Goal: Information Seeking & Learning: Learn about a topic

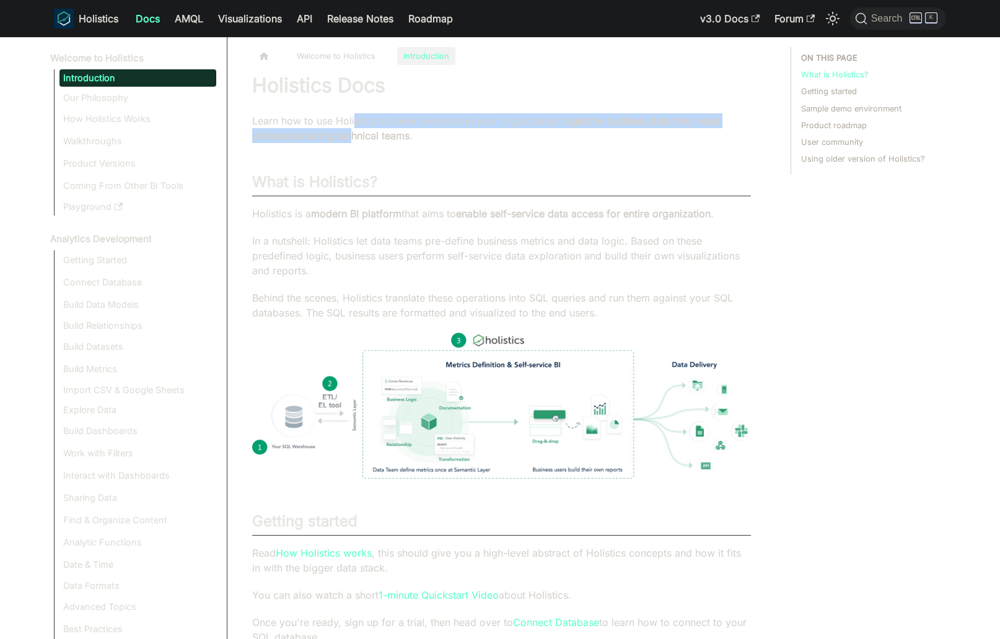
drag, startPoint x: 354, startPoint y: 120, endPoint x: 356, endPoint y: 141, distance: 21.2
click at [356, 141] on p "Learn how to use Holistics to allow everyone in your organization to get the bu…" at bounding box center [501, 128] width 499 height 30
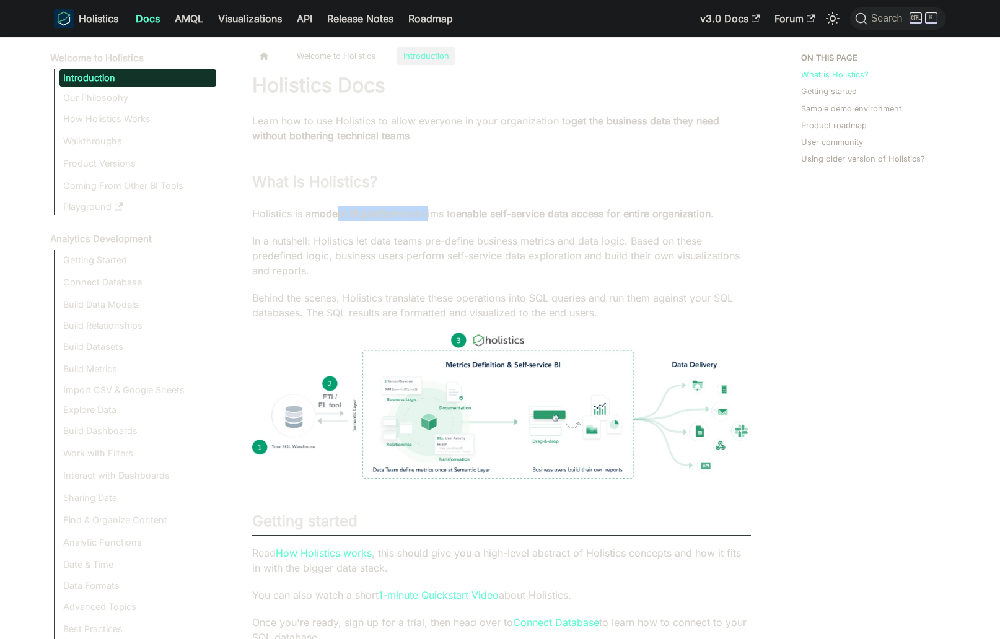
drag, startPoint x: 340, startPoint y: 217, endPoint x: 462, endPoint y: 217, distance: 122.0
click at [452, 218] on p "Holistics is a modern BI platform that aims to enable self-service data access …" at bounding box center [501, 213] width 499 height 15
drag, startPoint x: 500, startPoint y: 215, endPoint x: 625, endPoint y: 213, distance: 125.2
click at [625, 213] on strong "enable self-service data access for entire organization" at bounding box center [583, 214] width 255 height 12
drag, startPoint x: 756, startPoint y: 211, endPoint x: 488, endPoint y: 221, distance: 268.4
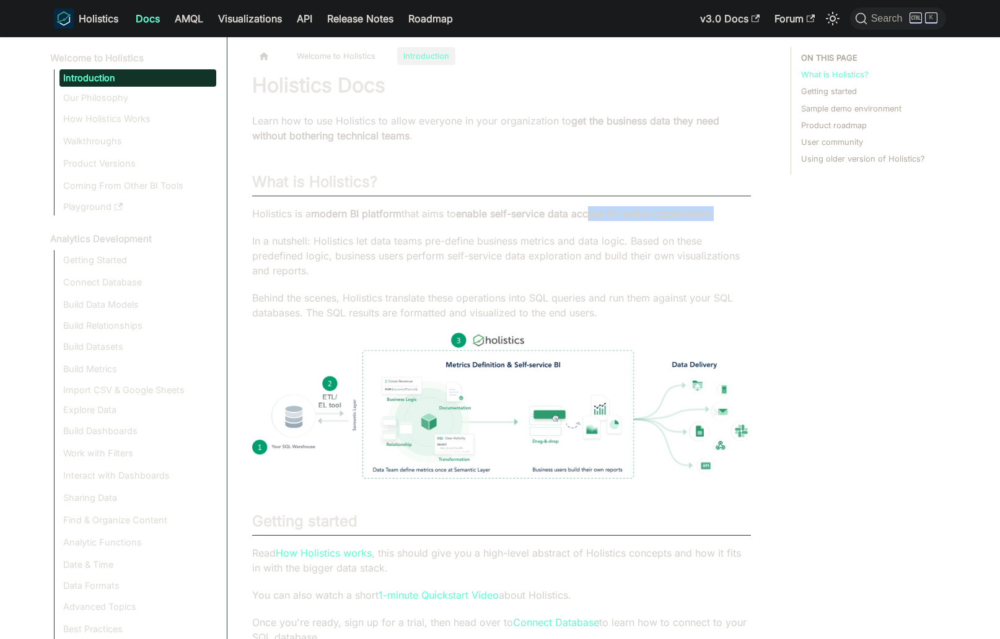
click at [596, 210] on article "Welcome to Holistics Introduction On this page Holistics Docs Learn how to use …" at bounding box center [501, 607] width 519 height 1121
drag, startPoint x: 398, startPoint y: 233, endPoint x: 375, endPoint y: 234, distance: 23.6
click at [398, 233] on div "Holistics Docs Learn how to use Holistics to allow everyone in your organizatio…" at bounding box center [501, 620] width 499 height 1095
drag, startPoint x: 322, startPoint y: 240, endPoint x: 366, endPoint y: 242, distance: 44.0
click at [366, 242] on p "In a nutshell: Holistics let data teams pre-define business metrics and data lo…" at bounding box center [501, 256] width 499 height 45
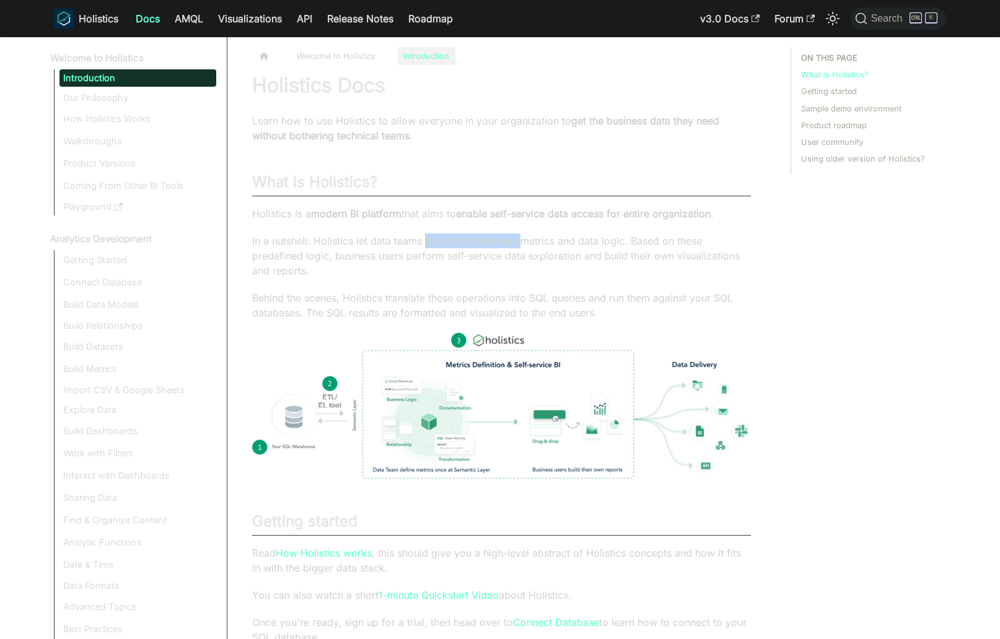
drag, startPoint x: 457, startPoint y: 240, endPoint x: 561, endPoint y: 239, distance: 104.1
click at [561, 239] on p "In a nutshell: Holistics let data teams pre-define business metrics and data lo…" at bounding box center [501, 256] width 499 height 45
drag, startPoint x: 605, startPoint y: 239, endPoint x: 660, endPoint y: 241, distance: 54.5
click at [660, 241] on p "In a nutshell: Holistics let data teams pre-define business metrics and data lo…" at bounding box center [501, 256] width 499 height 45
drag, startPoint x: 257, startPoint y: 259, endPoint x: 357, endPoint y: 258, distance: 100.4
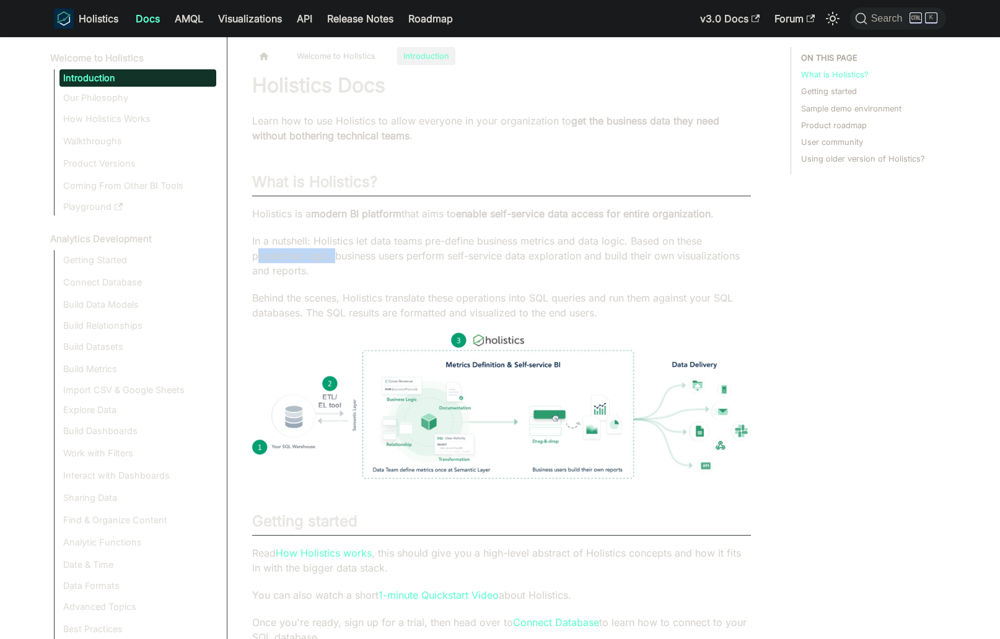
click at [349, 258] on p "In a nutshell: Holistics let data teams pre-define business metrics and data lo…" at bounding box center [501, 256] width 499 height 45
drag, startPoint x: 438, startPoint y: 260, endPoint x: 426, endPoint y: 260, distance: 11.8
click at [436, 260] on p "In a nutshell: Holistics let data teams pre-define business metrics and data lo…" at bounding box center [501, 256] width 499 height 45
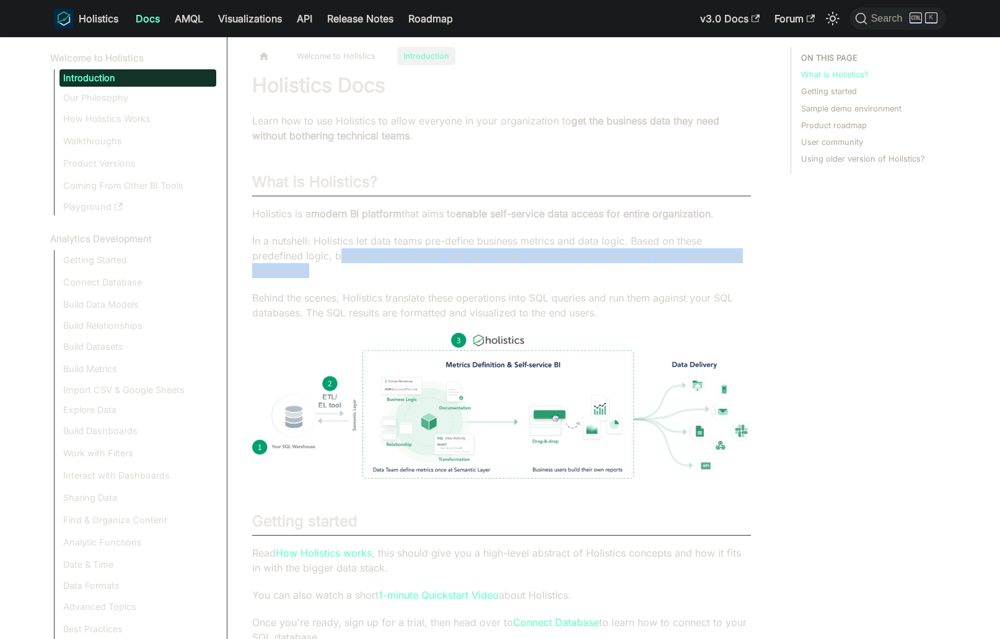
drag, startPoint x: 339, startPoint y: 255, endPoint x: 478, endPoint y: 273, distance: 140.0
click at [478, 273] on p "In a nutshell: Holistics let data teams pre-define business metrics and data lo…" at bounding box center [501, 256] width 499 height 45
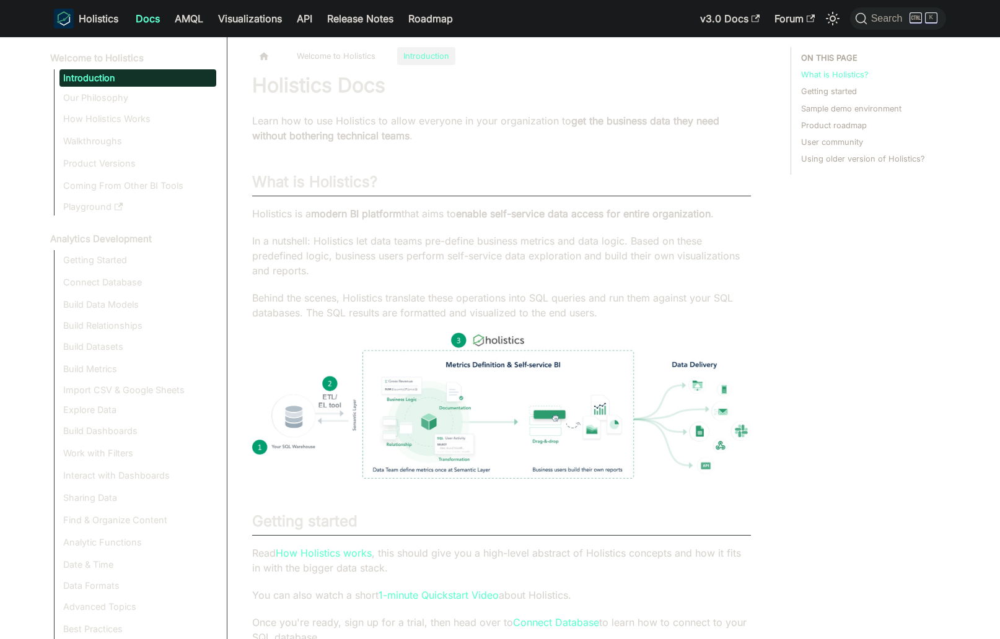
click at [478, 275] on p "In a nutshell: Holistics let data teams pre-define business metrics and data lo…" at bounding box center [501, 256] width 499 height 45
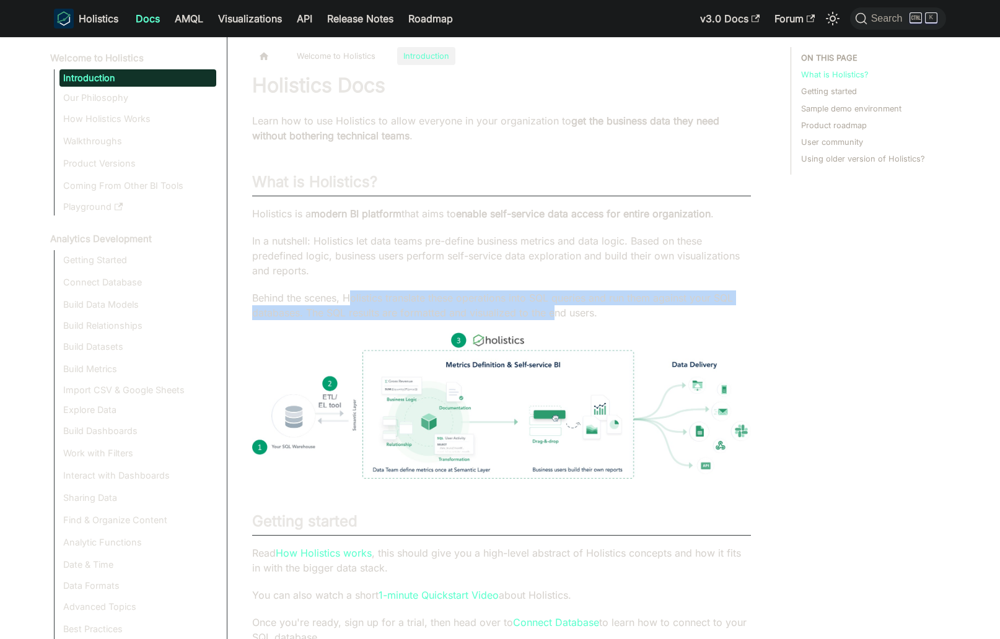
drag, startPoint x: 434, startPoint y: 303, endPoint x: 626, endPoint y: 295, distance: 192.2
click at [614, 305] on p "Behind the scenes, Holistics translate these operations into SQL queries and ru…" at bounding box center [501, 306] width 499 height 30
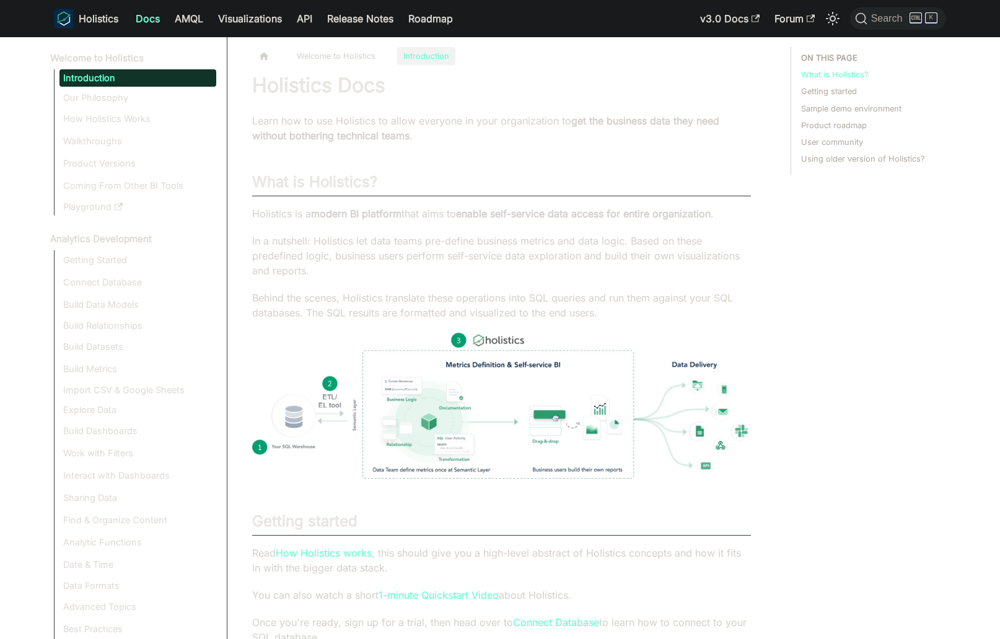
click at [633, 244] on p "In a nutshell: Holistics let data teams pre-define business metrics and data lo…" at bounding box center [501, 256] width 499 height 45
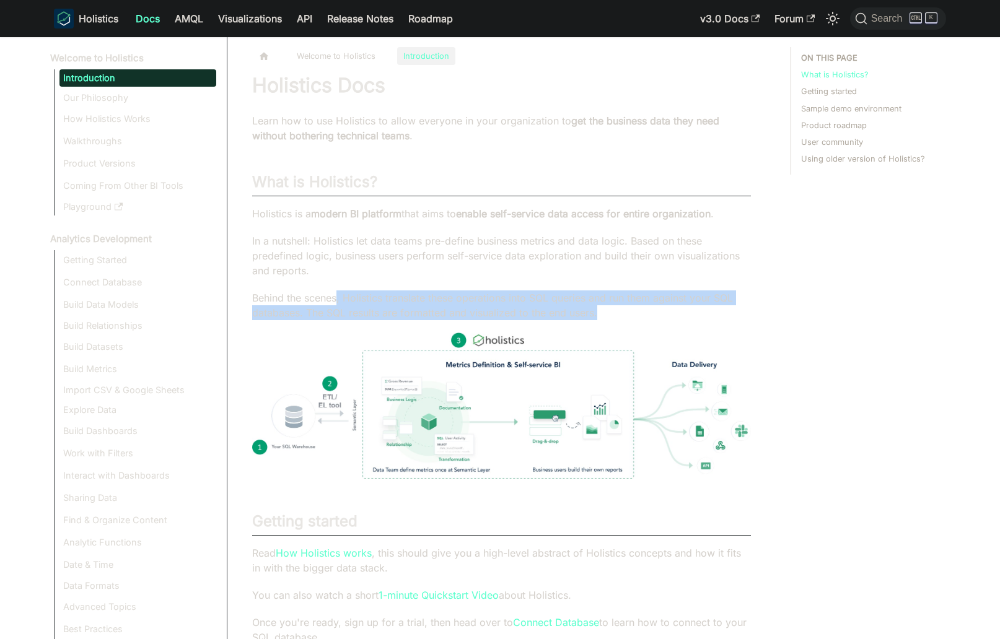
drag, startPoint x: 338, startPoint y: 303, endPoint x: 626, endPoint y: 310, distance: 288.1
click at [626, 310] on p "Behind the scenes, Holistics translate these operations into SQL queries and ru…" at bounding box center [501, 306] width 499 height 30
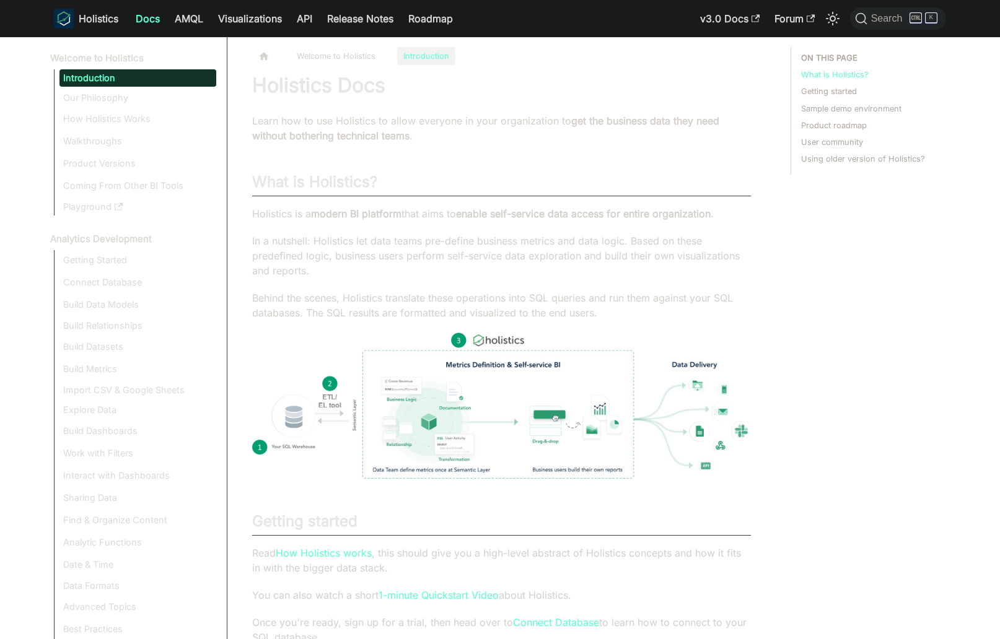
click at [626, 310] on p "Behind the scenes, Holistics translate these operations into SQL queries and ru…" at bounding box center [501, 306] width 499 height 30
drag, startPoint x: 525, startPoint y: 310, endPoint x: 281, endPoint y: 307, distance: 244.7
click at [279, 307] on p "Behind the scenes, Holistics translate these operations into SQL queries and ru…" at bounding box center [501, 306] width 499 height 30
click at [471, 316] on p "Behind the scenes, Holistics translate these operations into SQL queries and ru…" at bounding box center [501, 306] width 499 height 30
drag, startPoint x: 472, startPoint y: 320, endPoint x: 626, endPoint y: 315, distance: 153.7
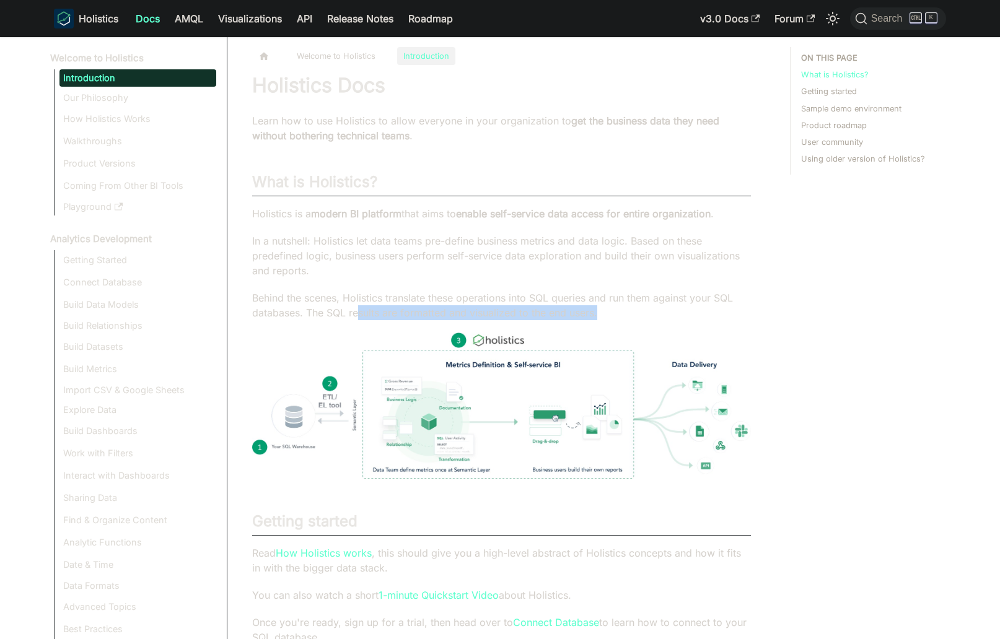
click at [626, 315] on p "Behind the scenes, Holistics translate these operations into SQL queries and ru…" at bounding box center [501, 306] width 499 height 30
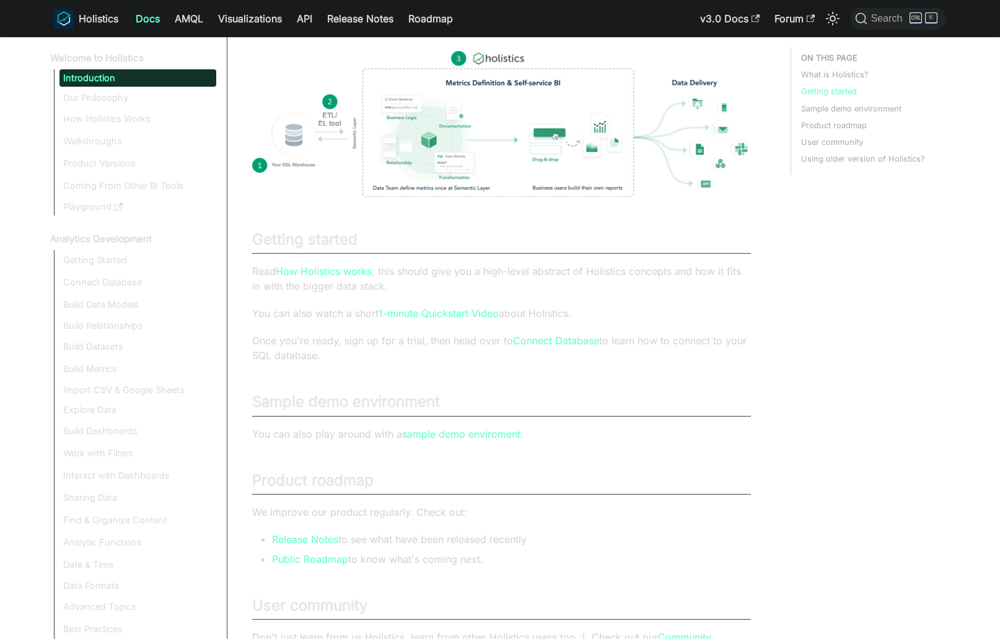
scroll to position [282, 0]
drag, startPoint x: 608, startPoint y: 286, endPoint x: 614, endPoint y: 366, distance: 79.5
click at [617, 362] on div "Holistics Docs Learn how to use Holistics to allow everyone in your organizatio…" at bounding box center [501, 338] width 499 height 1095
click at [598, 372] on div "Holistics Docs Learn how to use Holistics to allow everyone in your organizatio…" at bounding box center [501, 338] width 499 height 1095
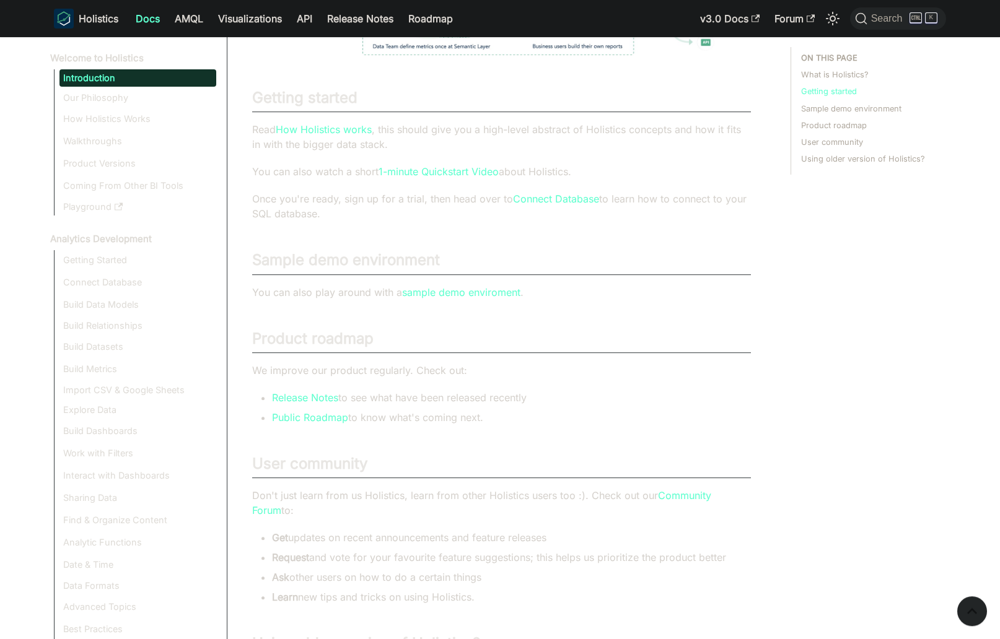
scroll to position [424, 0]
click at [153, 95] on link "Our Philosophy" at bounding box center [137, 97] width 157 height 17
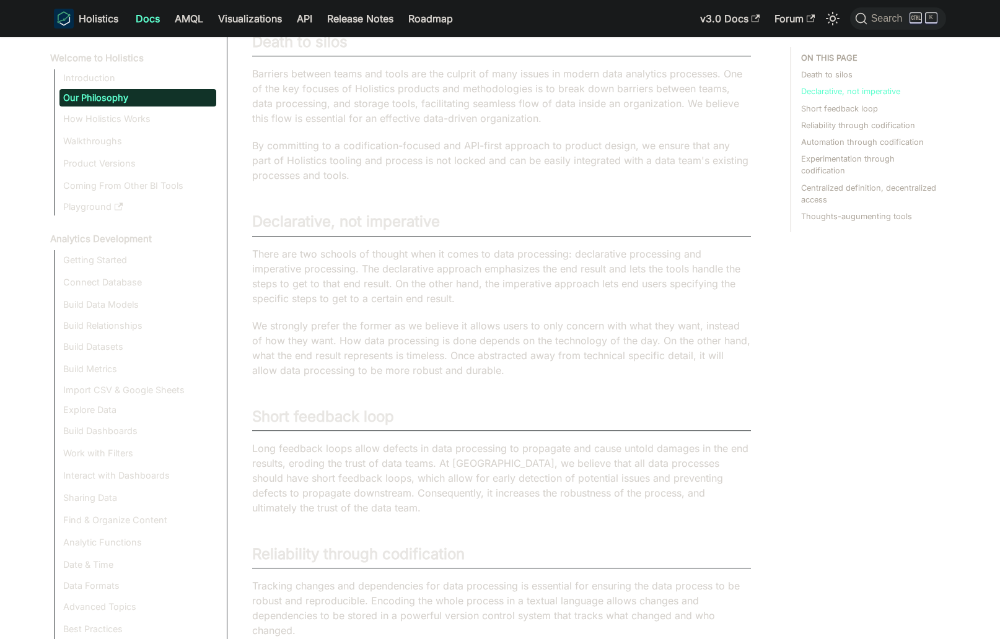
scroll to position [141, 0]
click at [98, 78] on link "Introduction" at bounding box center [137, 77] width 157 height 17
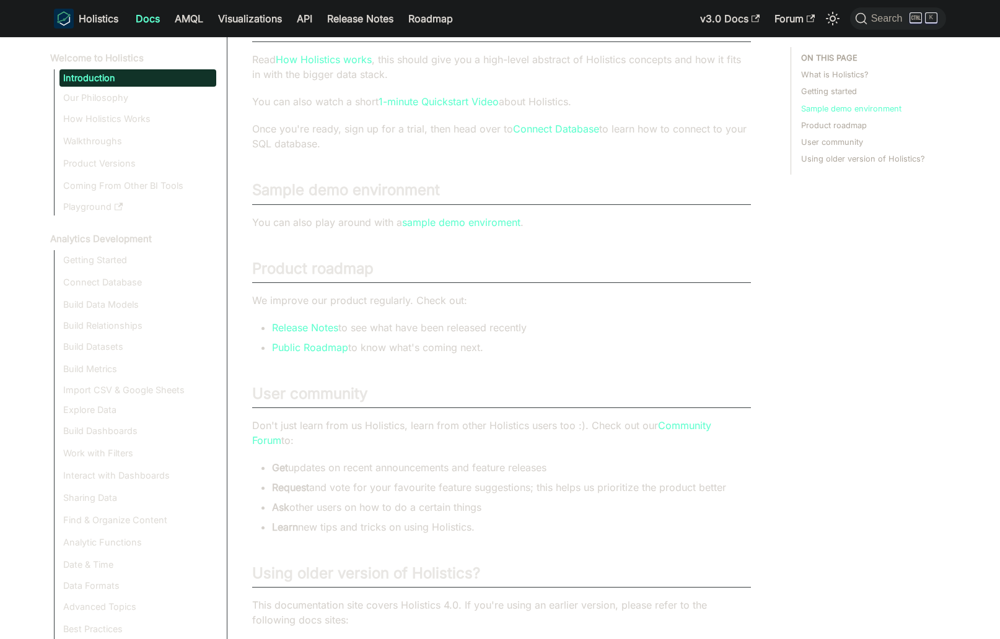
scroll to position [494, 0]
click at [336, 58] on link "How Holistics works" at bounding box center [324, 59] width 96 height 12
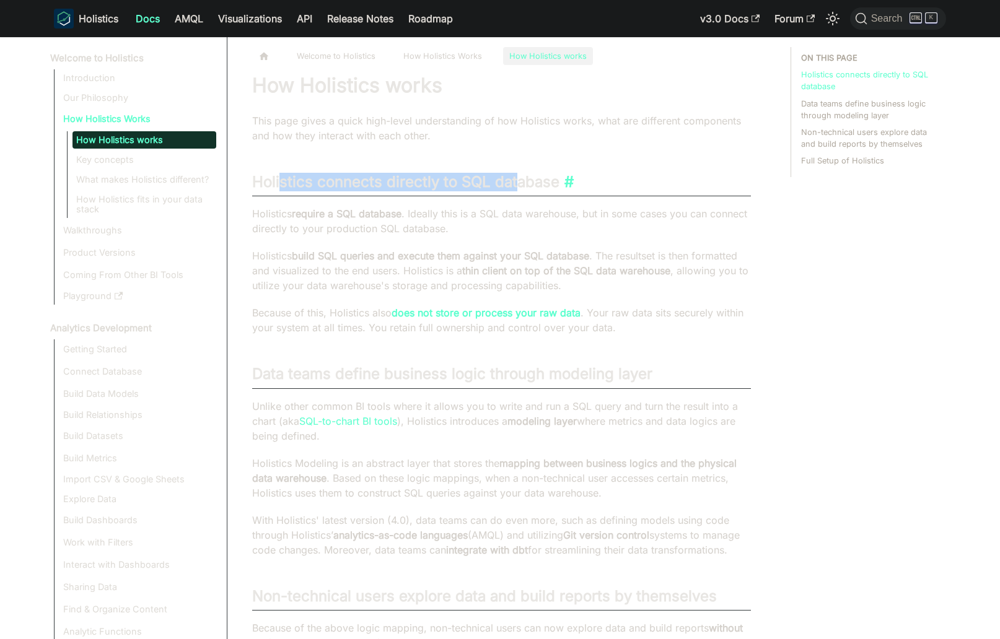
drag, startPoint x: 315, startPoint y: 184, endPoint x: 526, endPoint y: 178, distance: 210.7
click at [528, 178] on h2 "Holistics connects directly to SQL database ​" at bounding box center [501, 185] width 499 height 24
click at [367, 227] on p "Holistics require a SQL database . Ideally this is a SQL data warehouse, but in…" at bounding box center [501, 221] width 499 height 30
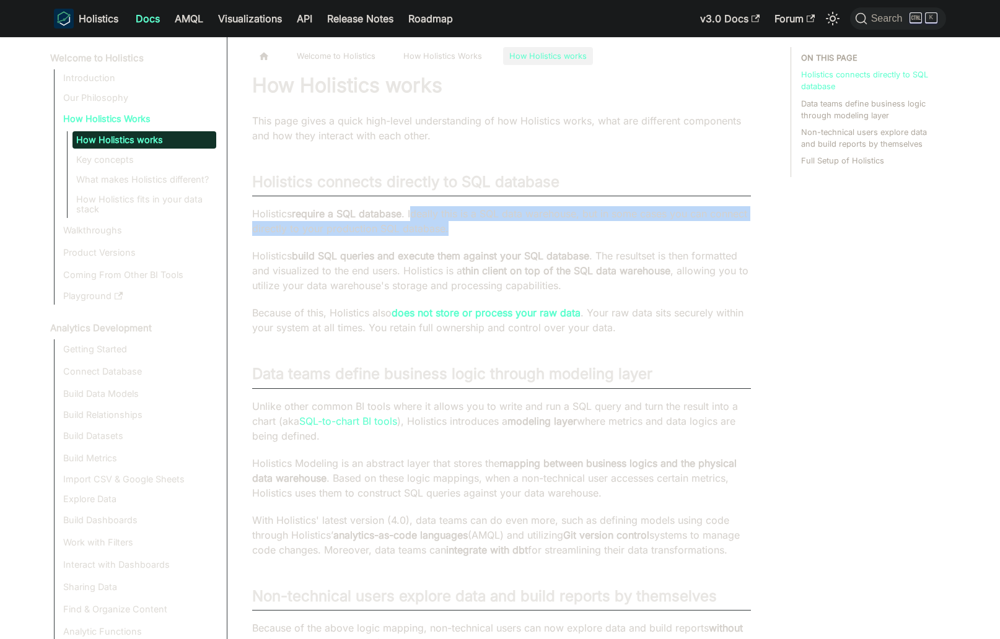
drag, startPoint x: 439, startPoint y: 216, endPoint x: 523, endPoint y: 224, distance: 85.2
click at [523, 224] on p "Holistics require a SQL database . Ideally this is a SQL data warehouse, but in…" at bounding box center [501, 221] width 499 height 30
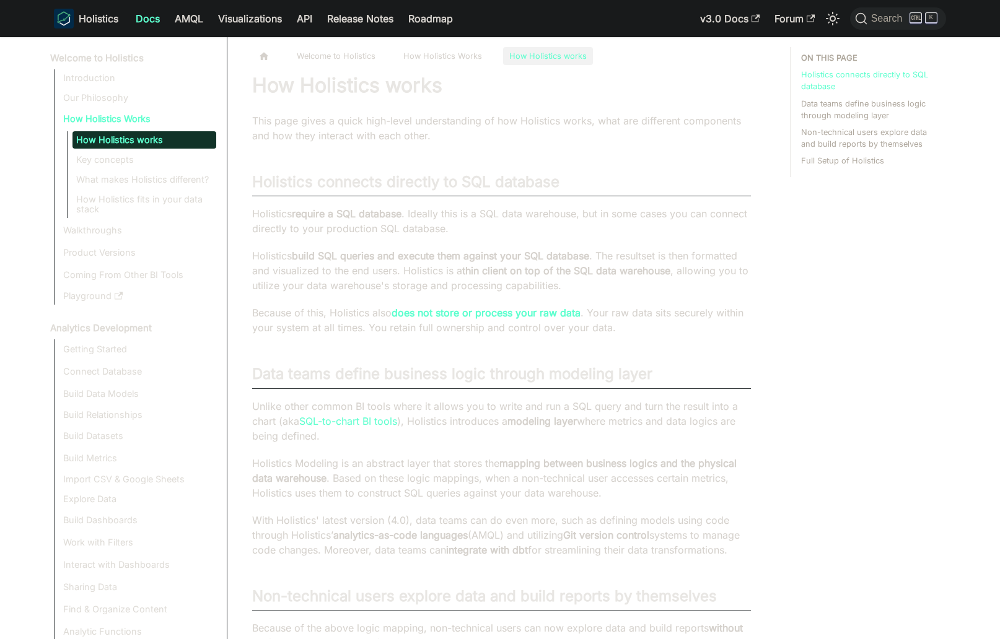
click at [523, 224] on p "Holistics require a SQL database . Ideally this is a SQL data warehouse, but in…" at bounding box center [501, 221] width 499 height 30
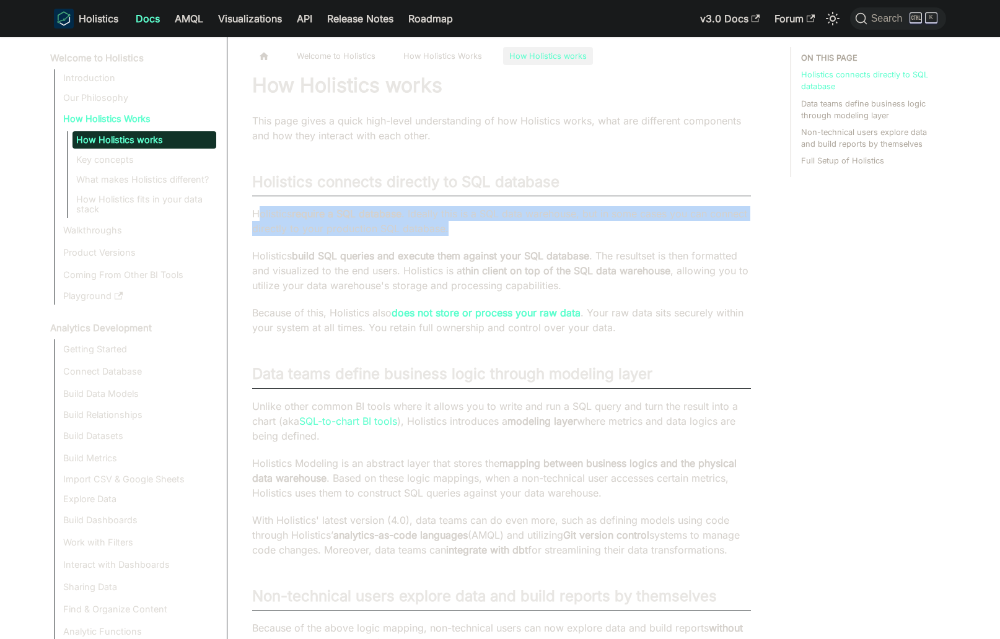
drag, startPoint x: 481, startPoint y: 227, endPoint x: 258, endPoint y: 220, distance: 223.1
click at [258, 220] on p "Holistics require a SQL database . Ideally this is a SQL data warehouse, but in…" at bounding box center [501, 221] width 499 height 30
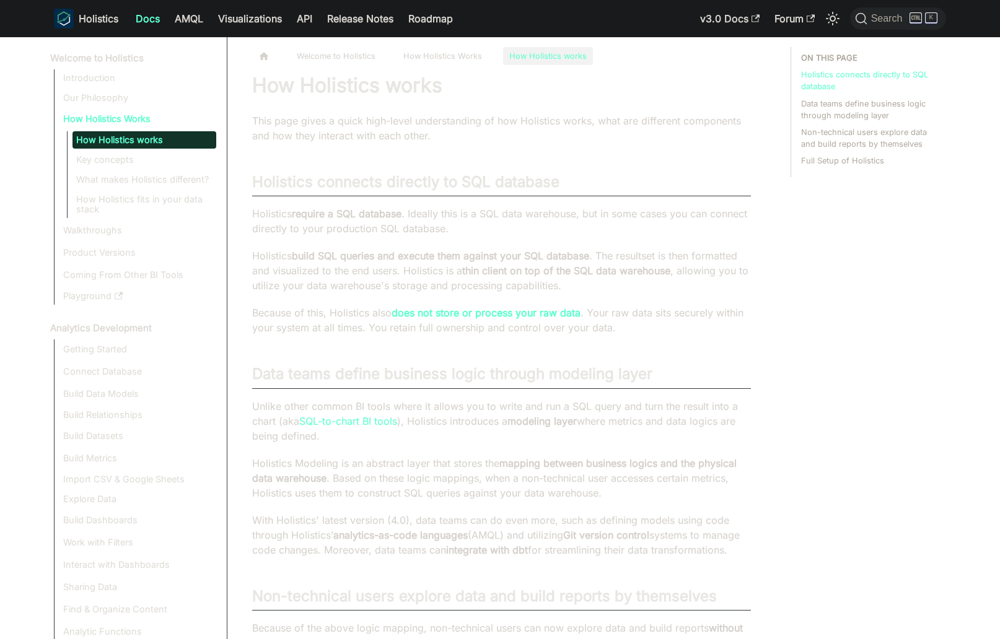
click at [276, 238] on div "How Holistics works This page gives a quick high-level understanding of how Hol…" at bounding box center [501, 621] width 499 height 1096
drag, startPoint x: 275, startPoint y: 253, endPoint x: 584, endPoint y: 262, distance: 308.7
click at [585, 245] on div "How Holistics works This page gives a quick high-level understanding of how Hol…" at bounding box center [501, 621] width 499 height 1096
click at [603, 275] on strong "thin client on top of the SQL data warehouse" at bounding box center [566, 271] width 208 height 12
drag, startPoint x: 667, startPoint y: 256, endPoint x: 735, endPoint y: 255, distance: 68.1
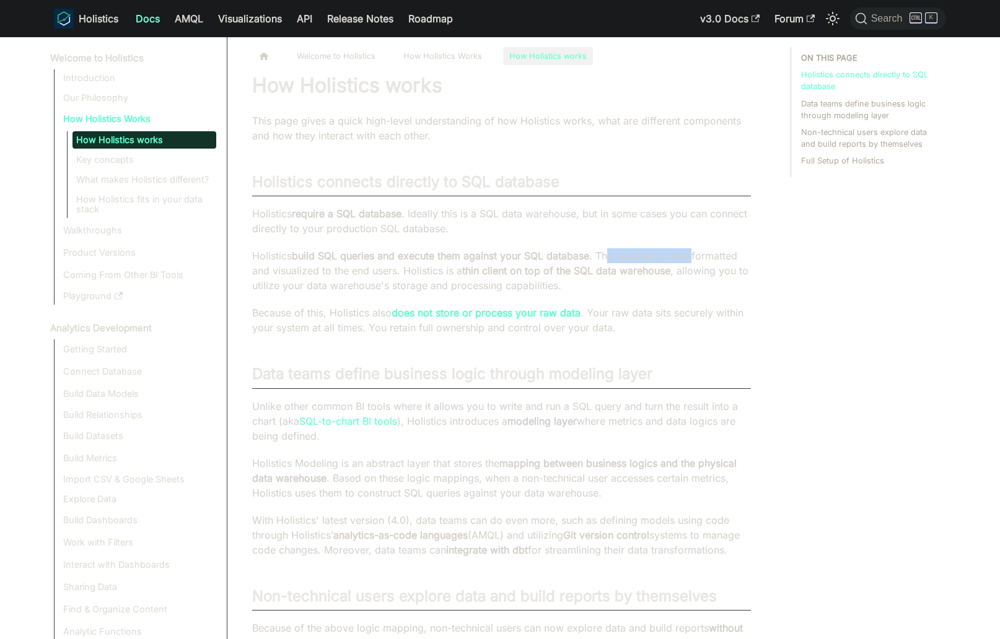
click at [735, 255] on p "Holistics build SQL queries and execute them against your SQL database . The re…" at bounding box center [501, 270] width 499 height 45
drag, startPoint x: 394, startPoint y: 275, endPoint x: 387, endPoint y: 275, distance: 6.8
click at [390, 275] on p "Holistics build SQL queries and execute them against your SQL database . The re…" at bounding box center [501, 270] width 499 height 45
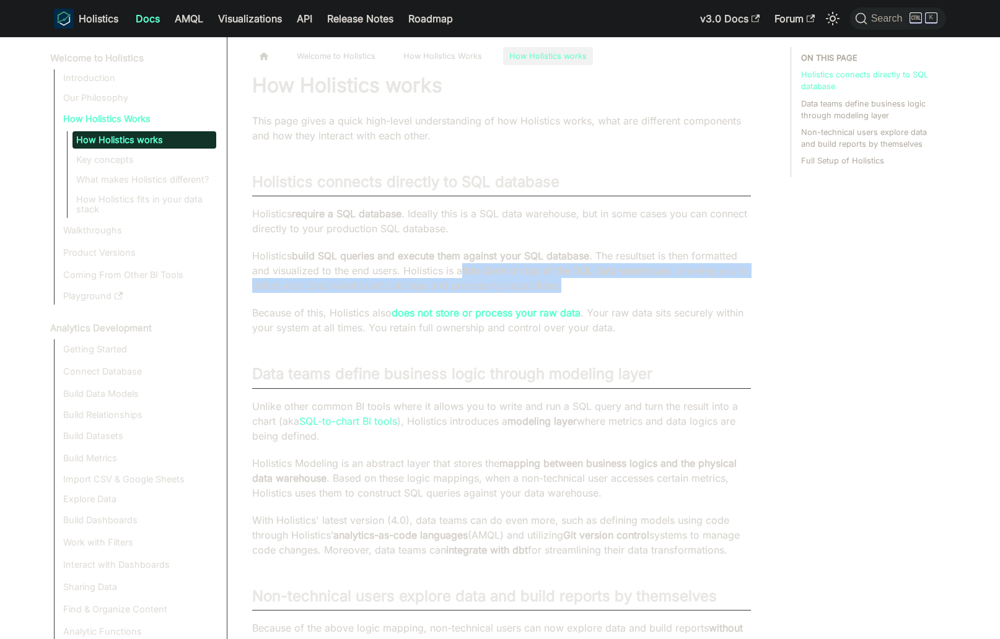
drag, startPoint x: 508, startPoint y: 271, endPoint x: 641, endPoint y: 281, distance: 133.5
click at [641, 281] on p "Holistics build SQL queries and execute them against your SQL database . The re…" at bounding box center [501, 270] width 499 height 45
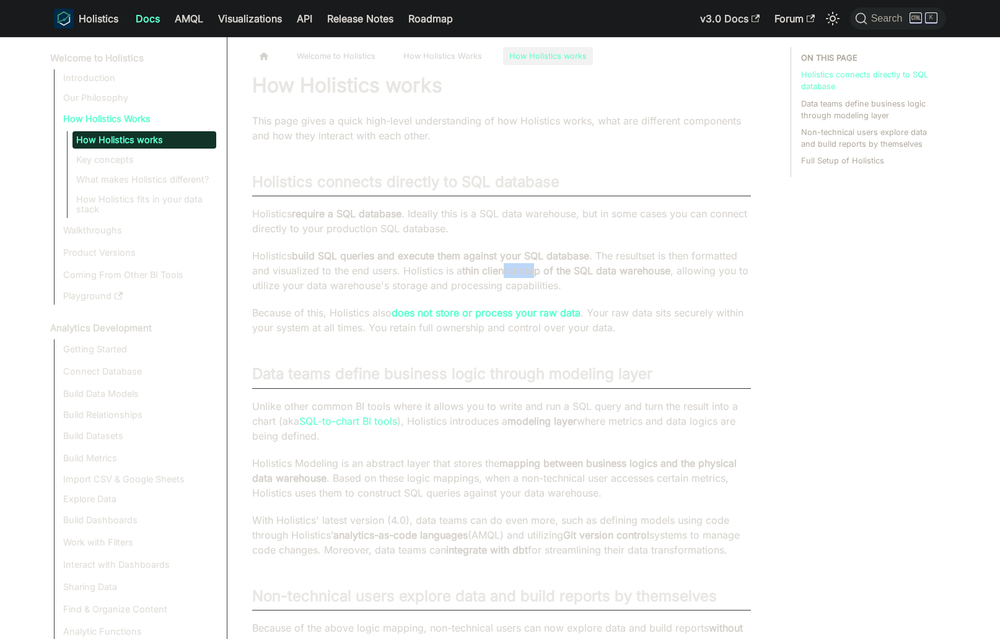
drag, startPoint x: 512, startPoint y: 268, endPoint x: 505, endPoint y: 269, distance: 7.5
click at [505, 269] on p "Holistics build SQL queries and execute them against your SQL database . The re…" at bounding box center [501, 270] width 499 height 45
drag, startPoint x: 634, startPoint y: 271, endPoint x: 646, endPoint y: 274, distance: 11.6
click at [670, 269] on strong "thin client on top of the SQL data warehouse" at bounding box center [566, 271] width 208 height 12
drag, startPoint x: 361, startPoint y: 280, endPoint x: 391, endPoint y: 279, distance: 30.4
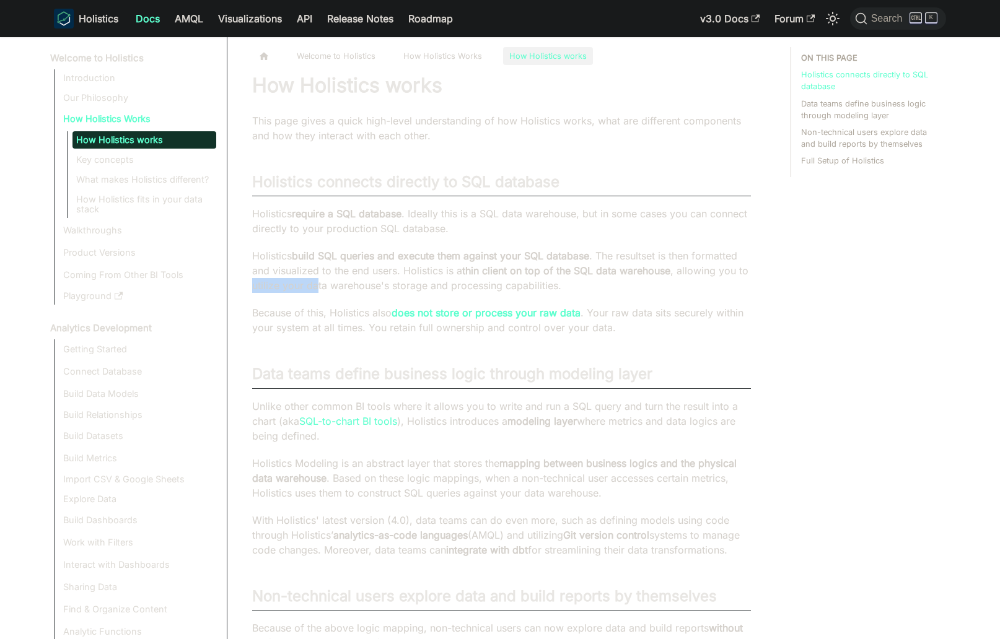
click at [392, 279] on p "Holistics build SQL queries and execute them against your SQL database . The re…" at bounding box center [501, 270] width 499 height 45
drag, startPoint x: 316, startPoint y: 318, endPoint x: 282, endPoint y: 308, distance: 35.1
click at [317, 317] on p "Because of this, Holistics also does not store or process your raw data . Your …" at bounding box center [501, 320] width 499 height 30
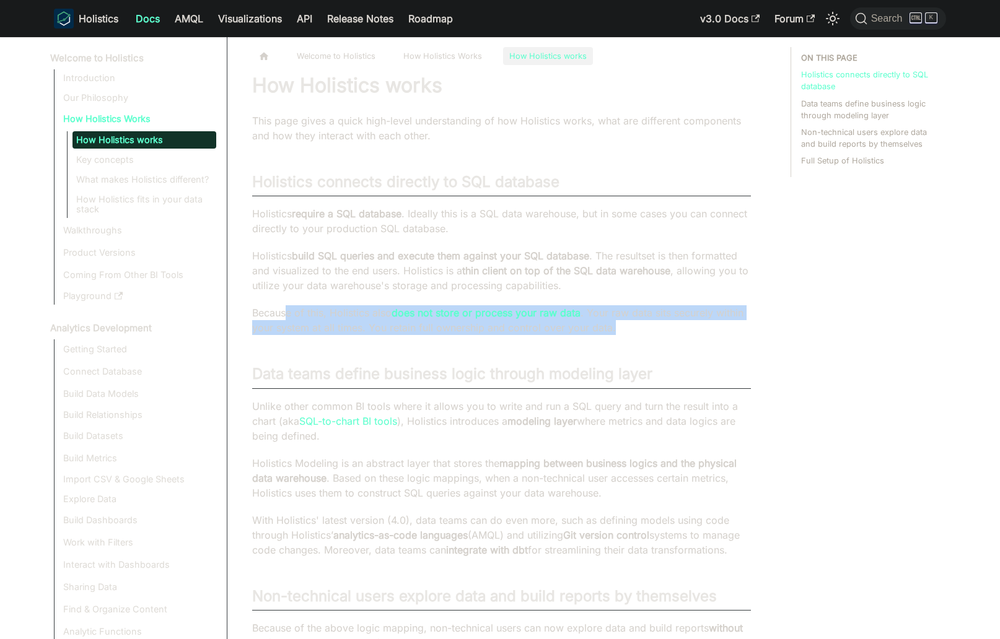
drag, startPoint x: 375, startPoint y: 312, endPoint x: 669, endPoint y: 333, distance: 294.4
click at [669, 333] on p "Because of this, Holistics also does not store or process your raw data . Your …" at bounding box center [501, 320] width 499 height 30
drag, startPoint x: 669, startPoint y: 313, endPoint x: 680, endPoint y: 334, distance: 23.3
click at [680, 334] on p "Because of this, Holistics also does not store or process your raw data . Your …" at bounding box center [501, 320] width 499 height 30
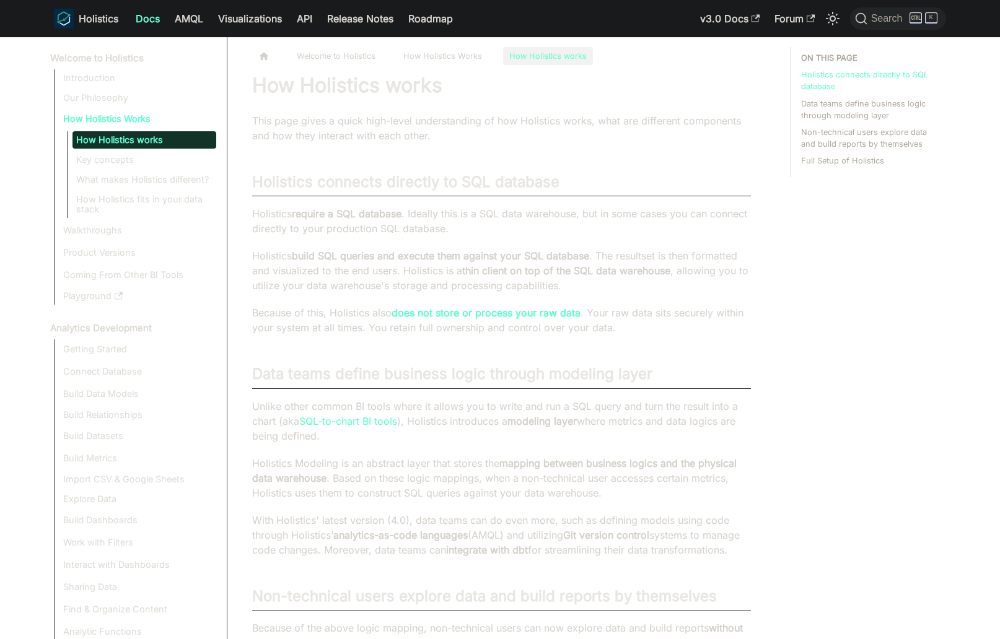
click at [680, 334] on p "Because of this, Holistics also does not store or process your raw data . Your …" at bounding box center [501, 320] width 499 height 30
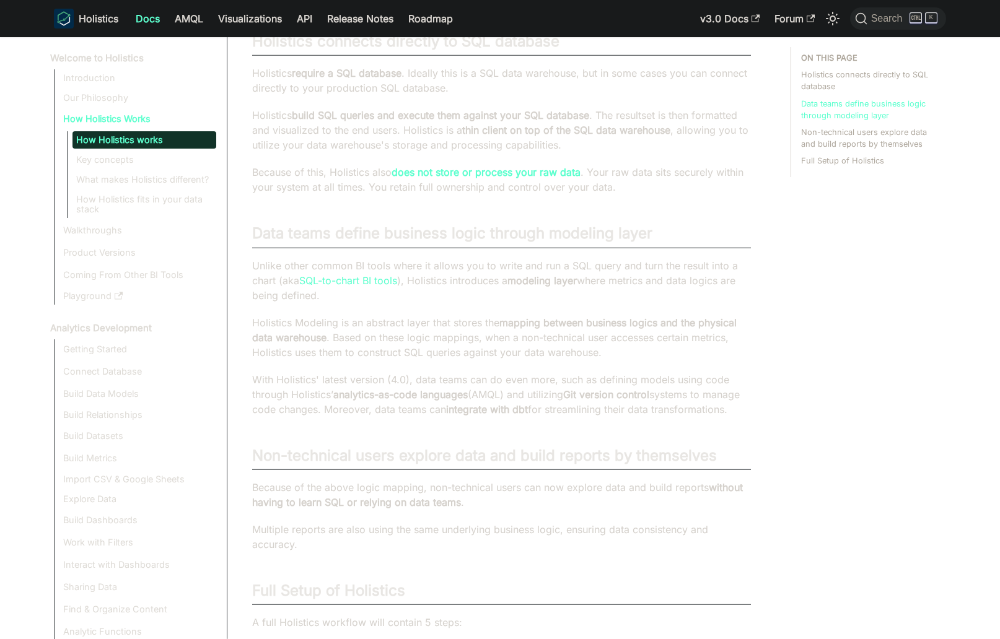
scroll to position [141, 0]
drag, startPoint x: 422, startPoint y: 240, endPoint x: 455, endPoint y: 252, distance: 34.7
click at [469, 241] on h2 "Data teams define business logic through modeling layer ​" at bounding box center [501, 236] width 499 height 24
click at [429, 318] on p "Holistics Modeling is an abstract layer that stores the mapping between busines…" at bounding box center [501, 337] width 499 height 45
drag, startPoint x: 466, startPoint y: 269, endPoint x: 531, endPoint y: 269, distance: 64.4
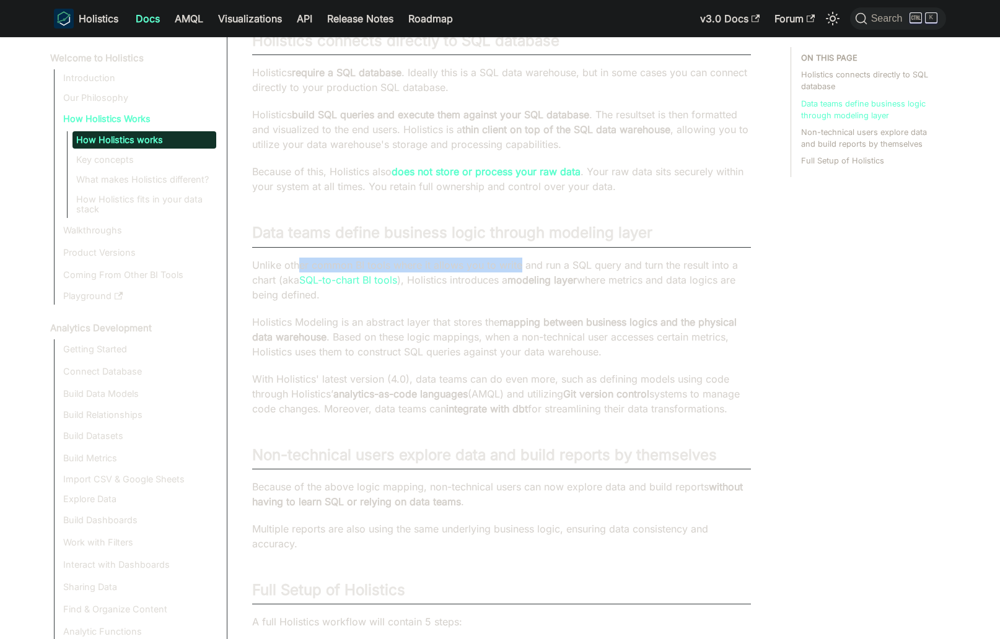
click at [531, 269] on p "Unlike other common BI tools where it allows you to write and run a SQL query a…" at bounding box center [501, 280] width 499 height 45
drag, startPoint x: 572, startPoint y: 266, endPoint x: 613, endPoint y: 263, distance: 41.0
click at [592, 265] on p "Unlike other common BI tools where it allows you to write and run a SQL query a…" at bounding box center [501, 280] width 499 height 45
drag, startPoint x: 664, startPoint y: 263, endPoint x: 649, endPoint y: 265, distance: 15.0
click at [721, 263] on p "Unlike other common BI tools where it allows you to write and run a SQL query a…" at bounding box center [501, 280] width 499 height 45
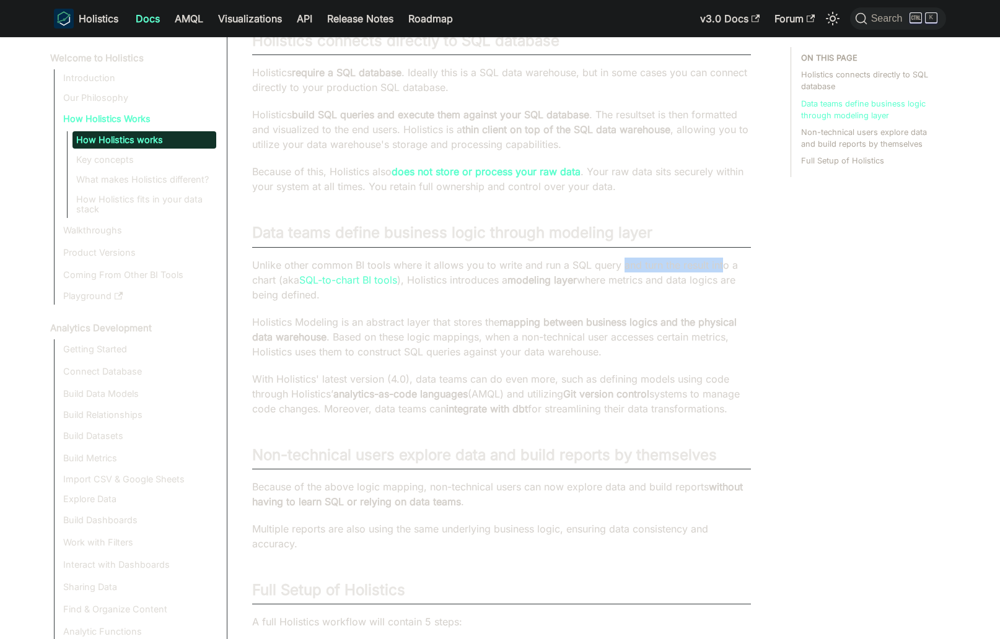
drag, startPoint x: 260, startPoint y: 263, endPoint x: 377, endPoint y: 297, distance: 122.4
click at [377, 297] on p "Unlike other common BI tools where it allows you to write and run a SQL query a…" at bounding box center [501, 280] width 499 height 45
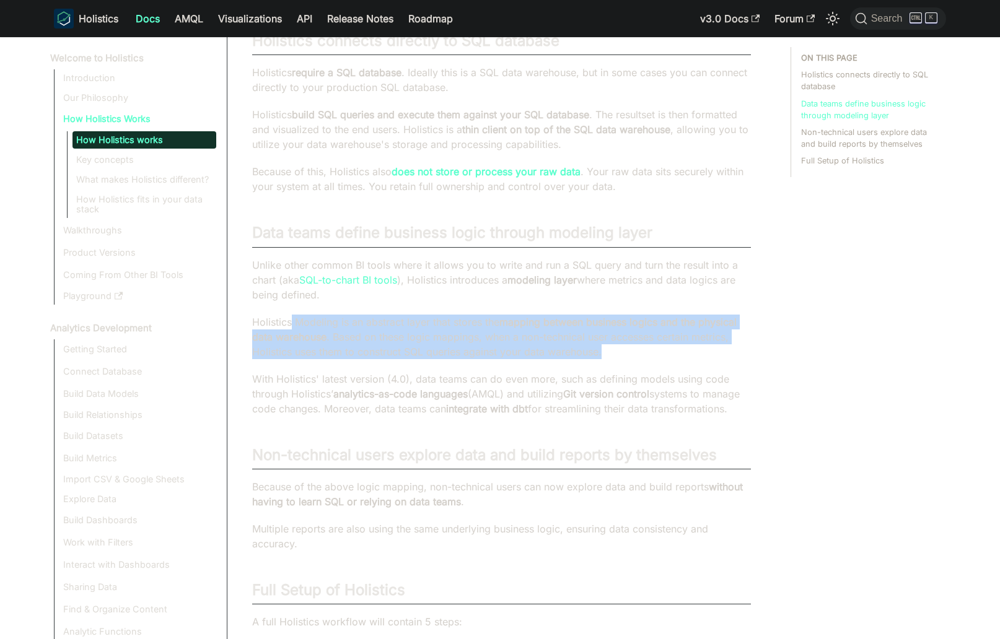
drag, startPoint x: 485, startPoint y: 322, endPoint x: 657, endPoint y: 364, distance: 176.7
click at [657, 364] on div "How Holistics works This page gives a quick high-level understanding of how Hol…" at bounding box center [501, 480] width 499 height 1096
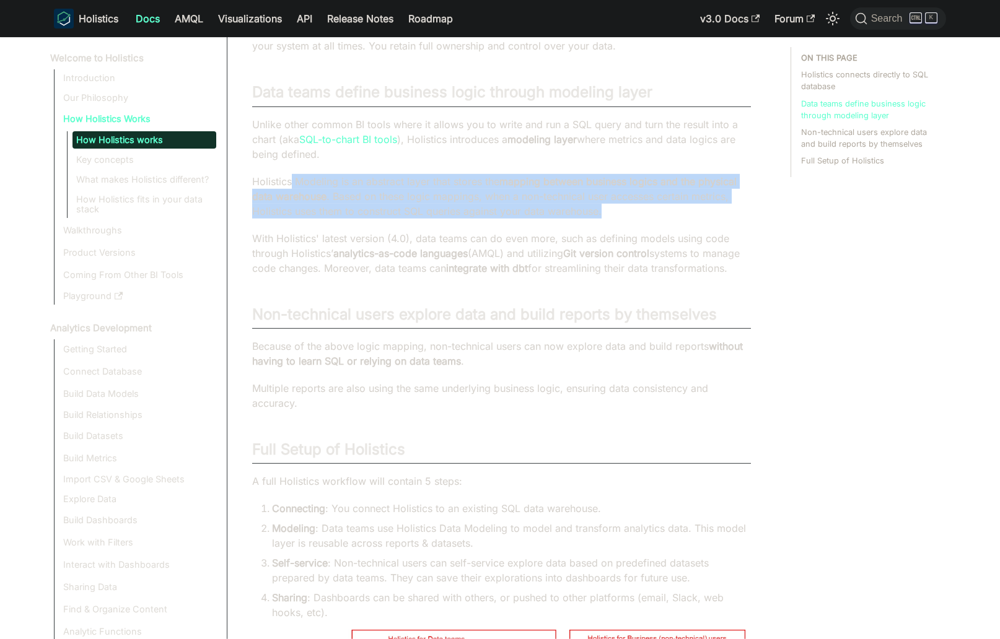
scroll to position [282, 0]
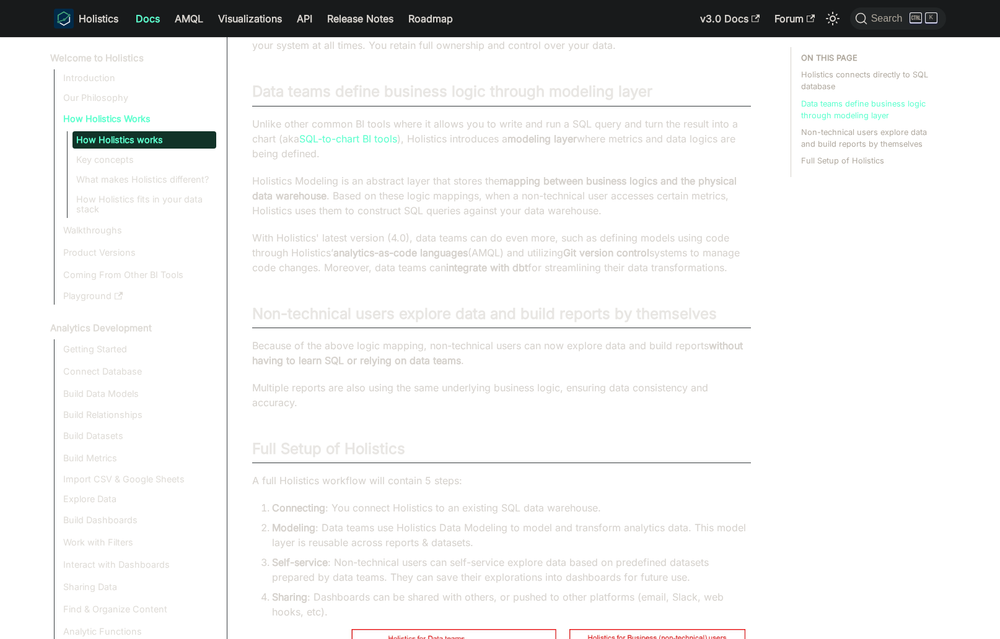
click at [582, 366] on p "Because of the above logic mapping, non-technical users can now explore data an…" at bounding box center [501, 353] width 499 height 30
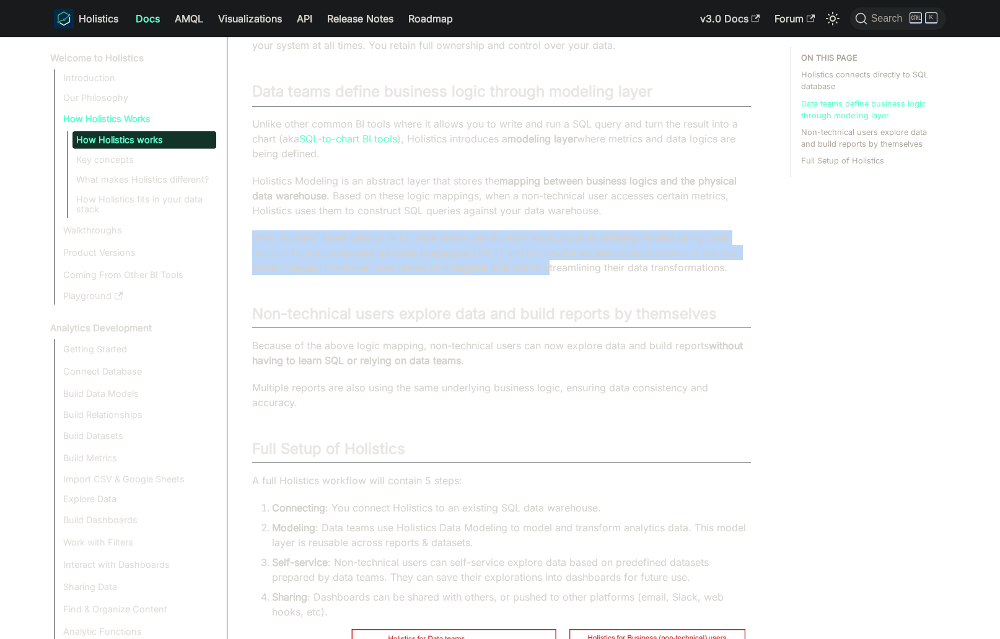
click at [607, 309] on div "How Holistics works This page gives a quick high-level understanding of how Hol…" at bounding box center [501, 339] width 499 height 1096
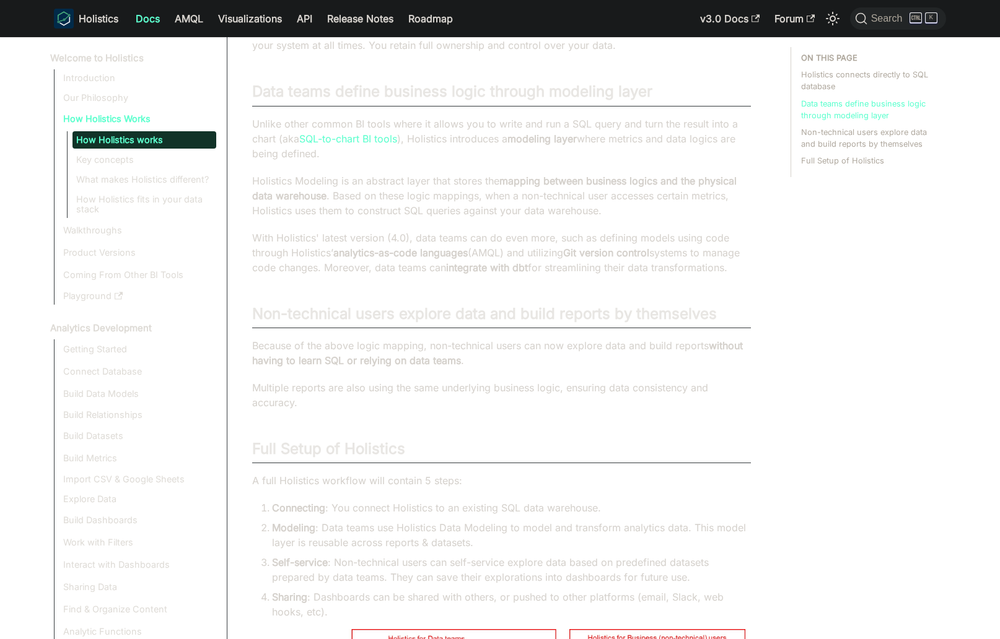
click at [607, 309] on div "How Holistics works This page gives a quick high-level understanding of how Hol…" at bounding box center [501, 339] width 499 height 1096
drag, startPoint x: 382, startPoint y: 253, endPoint x: 647, endPoint y: 255, distance: 265.2
click at [642, 255] on p "With Holistics' latest version (4.0), data teams can do even more, such as defi…" at bounding box center [501, 252] width 499 height 45
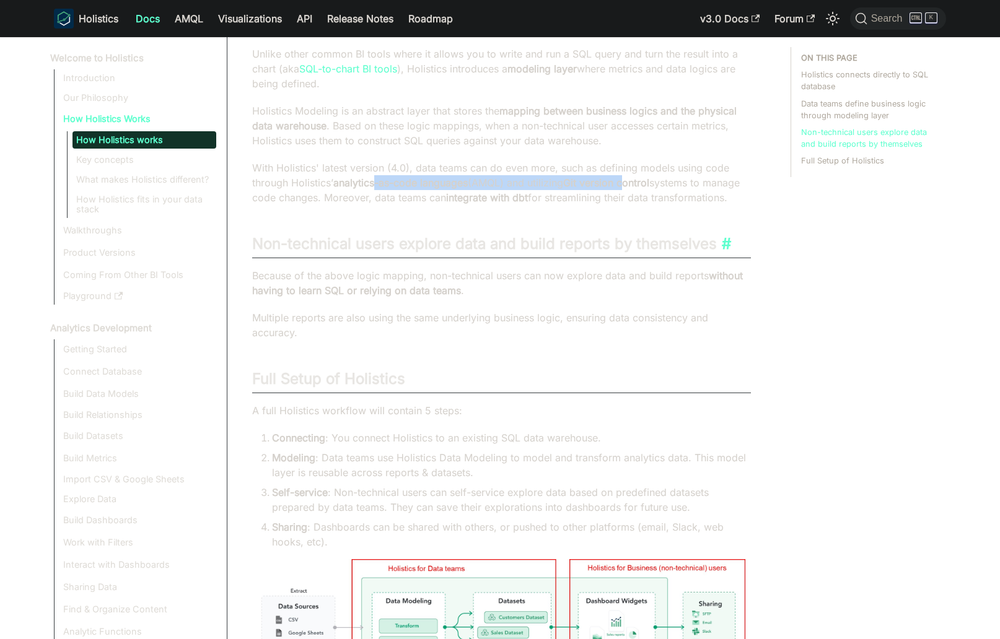
scroll to position [353, 0]
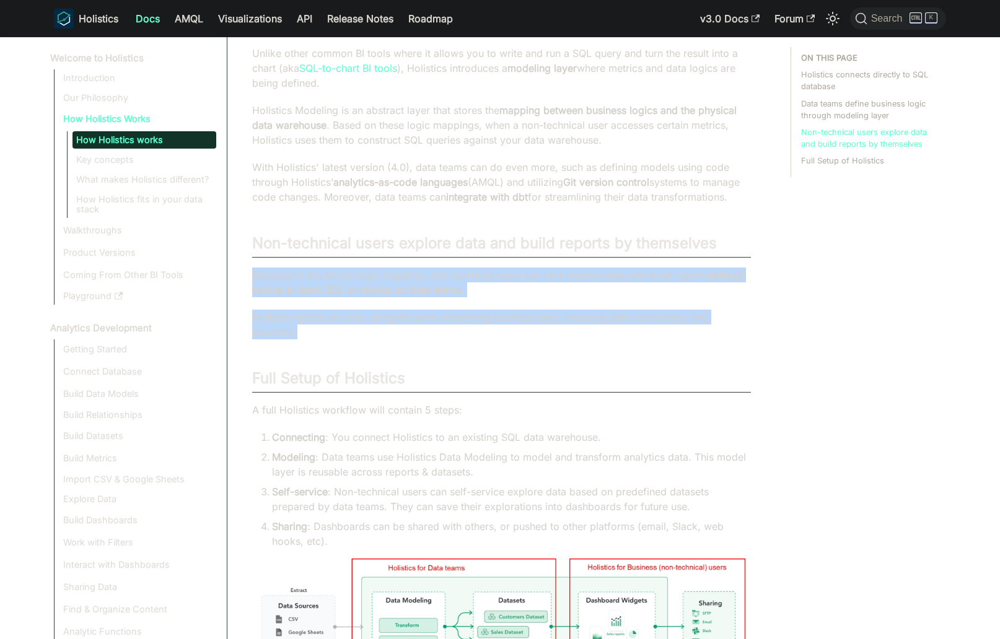
drag, startPoint x: 587, startPoint y: 303, endPoint x: 617, endPoint y: 371, distance: 74.6
click at [617, 371] on div "How Holistics works This page gives a quick high-level understanding of how Hol…" at bounding box center [501, 268] width 499 height 1096
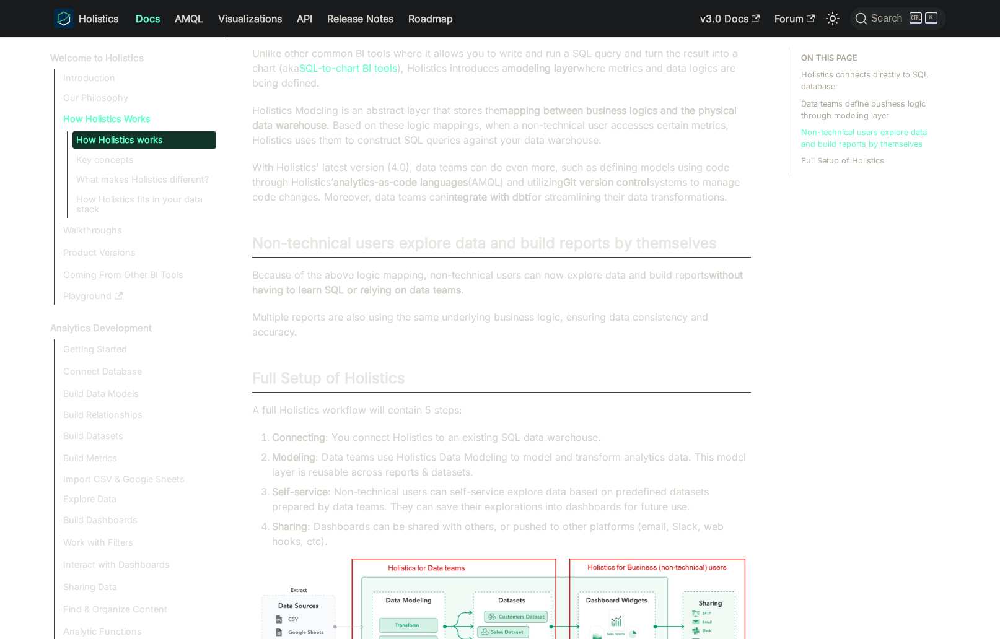
click at [618, 374] on div "How Holistics works This page gives a quick high-level understanding of how Hol…" at bounding box center [501, 268] width 499 height 1096
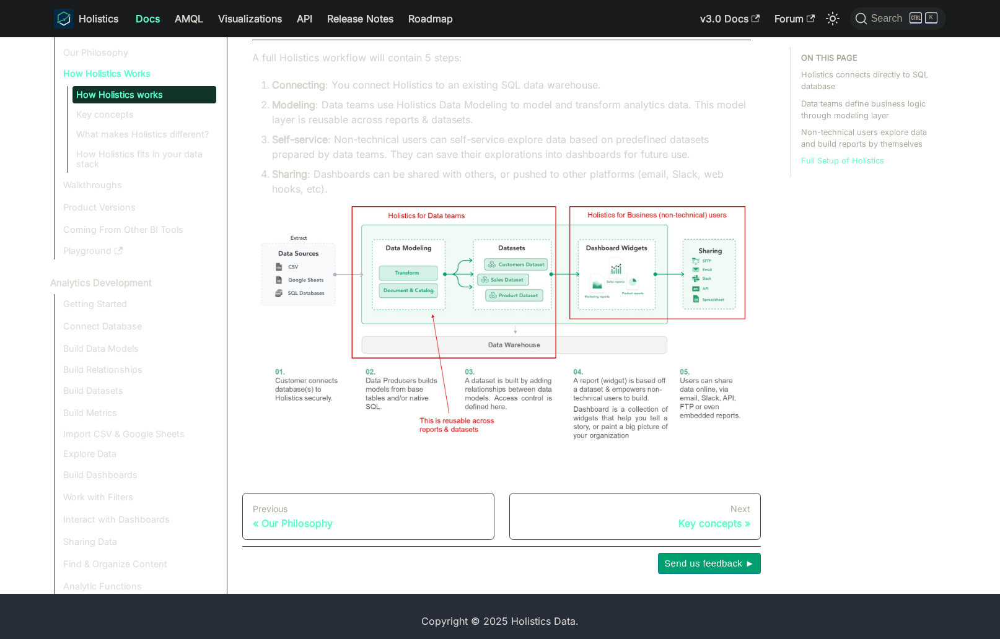
scroll to position [706, 0]
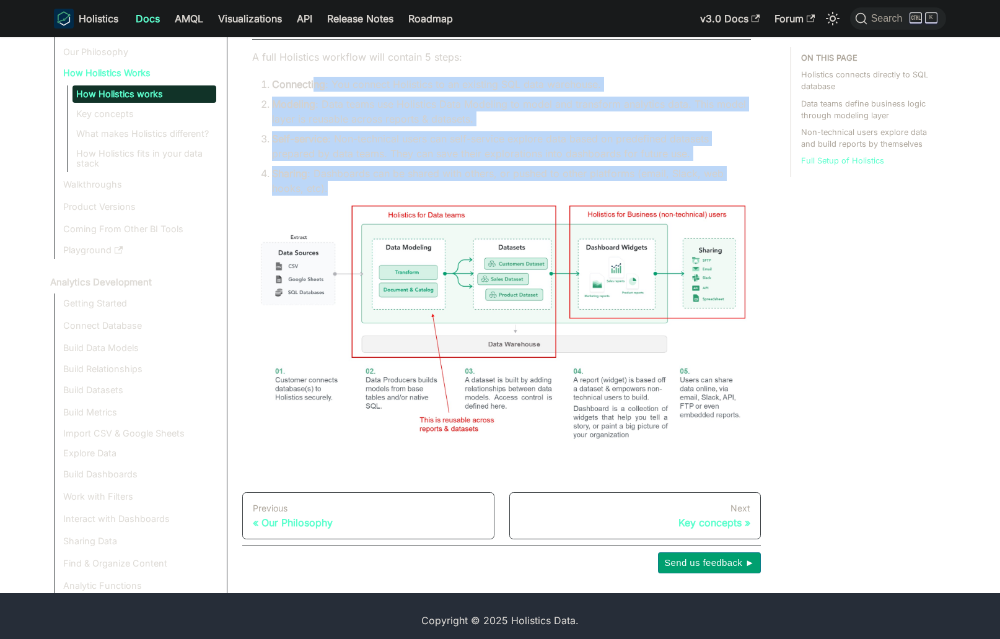
drag, startPoint x: 317, startPoint y: 105, endPoint x: 531, endPoint y: 204, distance: 235.6
click at [531, 196] on ol "Connecting : You connect Holistics to an existing SQL data warehouse. Modeling …" at bounding box center [501, 136] width 499 height 119
drag, startPoint x: 531, startPoint y: 204, endPoint x: 606, endPoint y: 207, distance: 75.0
click at [532, 196] on li "Sharing : Dashboards can be shared with others, or pushed to other platforms (e…" at bounding box center [511, 181] width 479 height 30
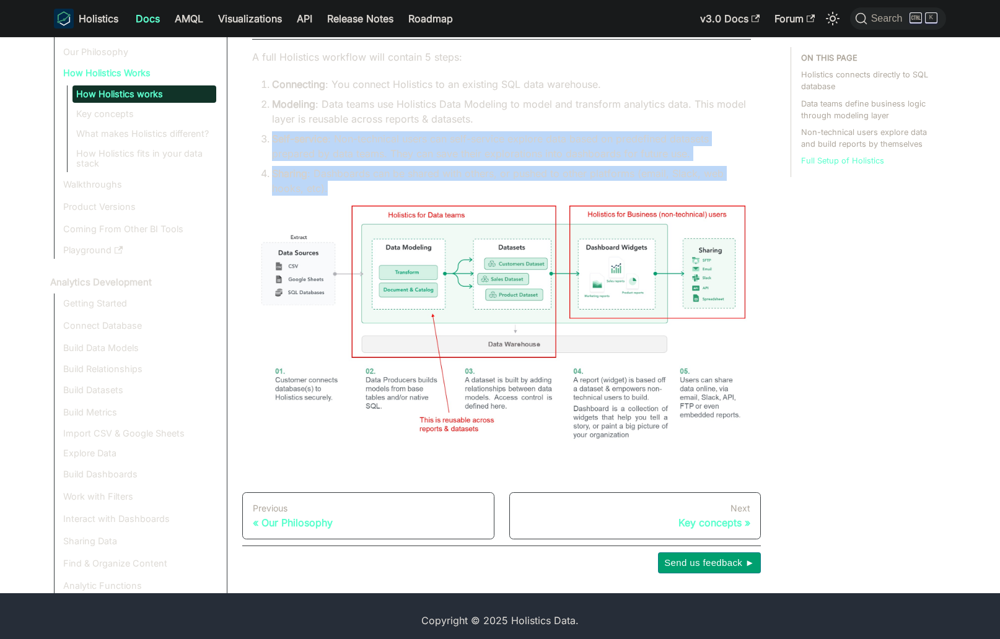
drag, startPoint x: 606, startPoint y: 207, endPoint x: 724, endPoint y: 134, distance: 139.1
click at [724, 132] on ol "Connecting : You connect Holistics to an existing SQL data warehouse. Modeling …" at bounding box center [501, 136] width 499 height 119
drag, startPoint x: 722, startPoint y: 157, endPoint x: 717, endPoint y: 164, distance: 8.8
click at [722, 158] on li "Self-service : Non-technical users can self-service explore data based on prede…" at bounding box center [511, 146] width 479 height 30
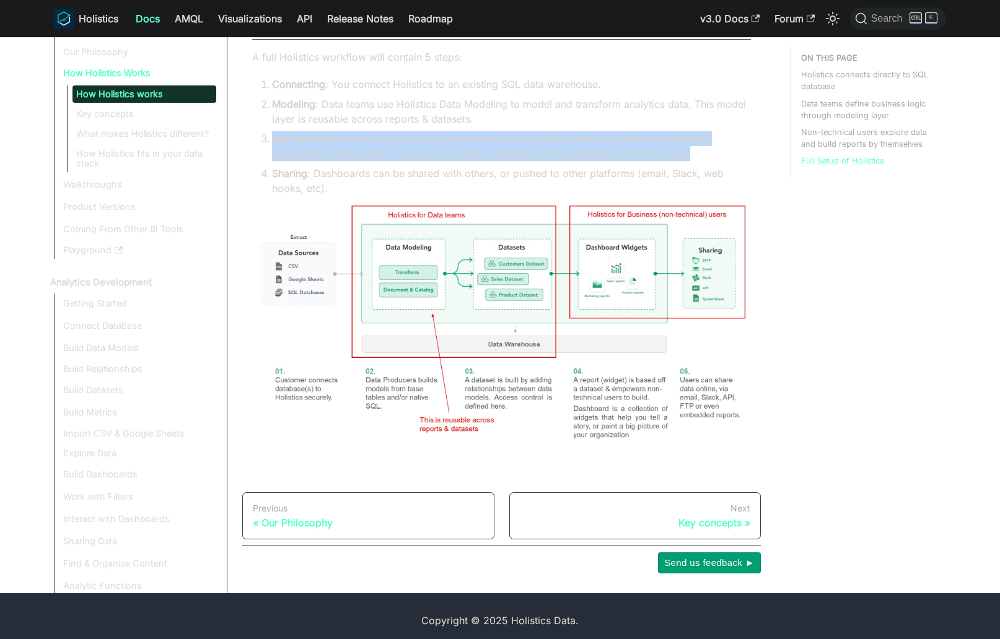
drag, startPoint x: 687, startPoint y: 168, endPoint x: 359, endPoint y: 149, distance: 328.3
click at [278, 146] on ol "Connecting : You connect Holistics to an existing SQL data warehouse. Modeling …" at bounding box center [501, 136] width 499 height 119
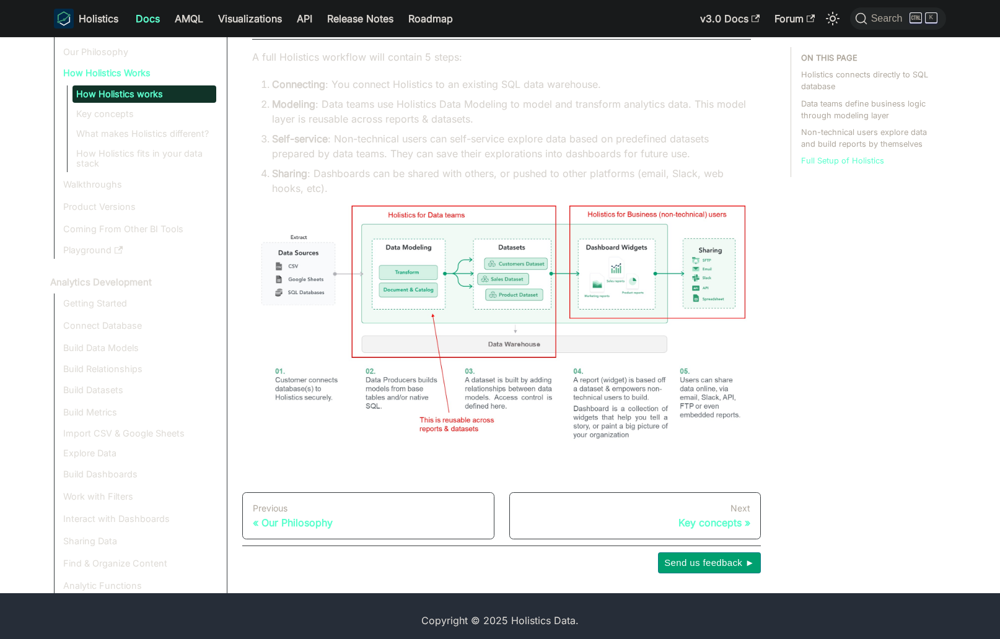
drag, startPoint x: 484, startPoint y: 138, endPoint x: 503, endPoint y: 139, distance: 18.6
click at [491, 126] on li "Modeling : Data teams use Holistics Data Modeling to model and transform analyt…" at bounding box center [511, 112] width 479 height 30
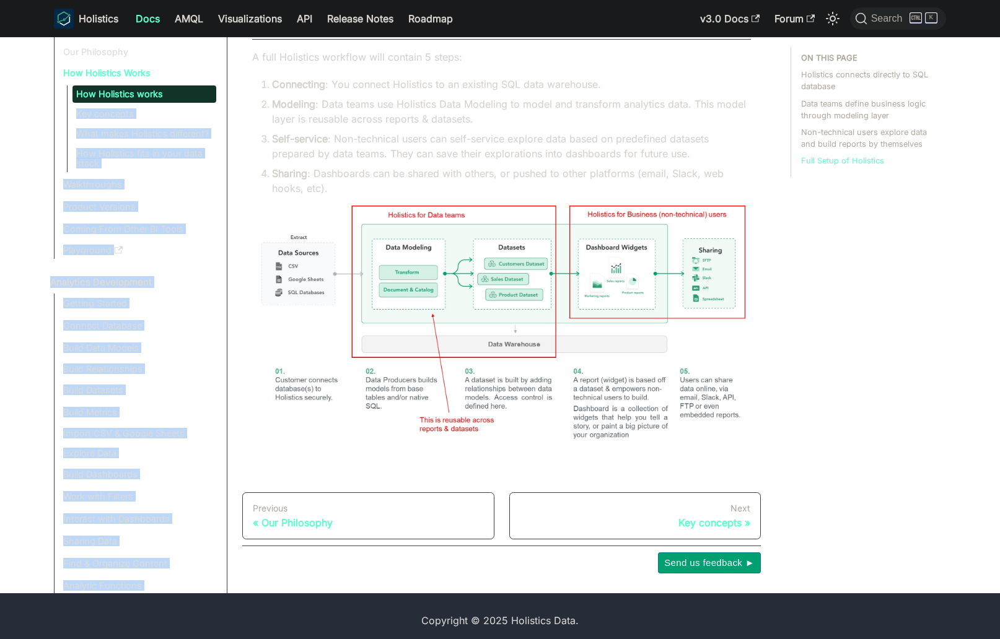
drag, startPoint x: 523, startPoint y: 136, endPoint x: 306, endPoint y: 128, distance: 217.6
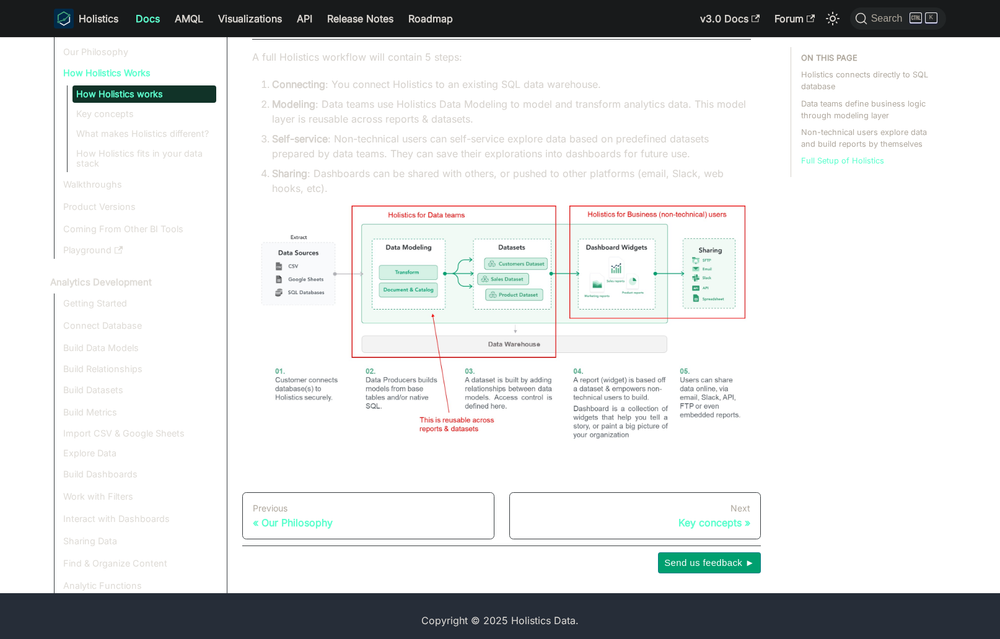
click at [460, 151] on li "Self-service : Non-technical users can self-service explore data based on prede…" at bounding box center [511, 146] width 479 height 30
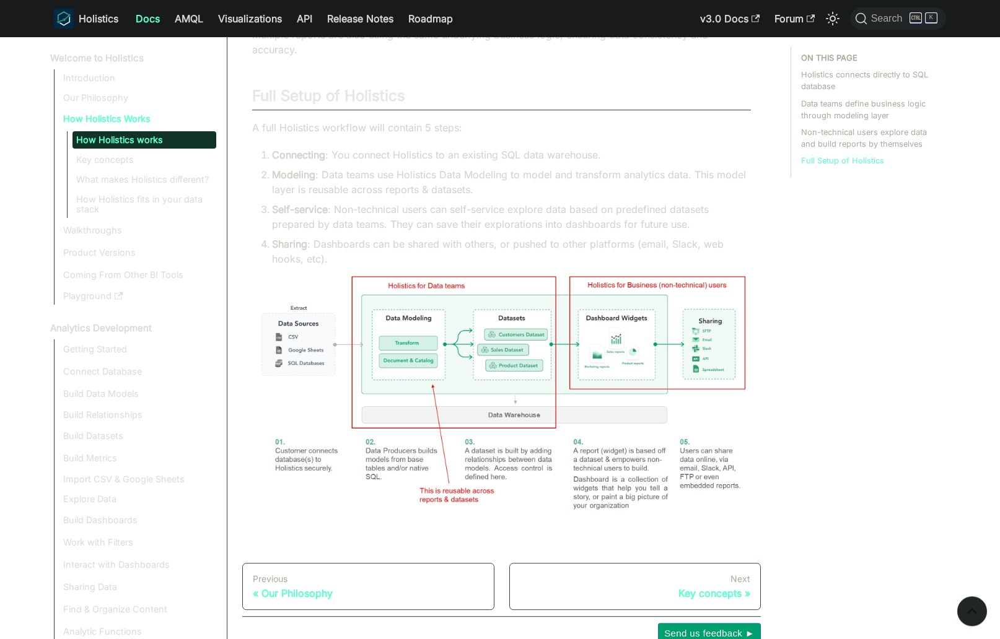
scroll to position [636, 0]
click at [198, 152] on link "Key concepts" at bounding box center [144, 159] width 144 height 17
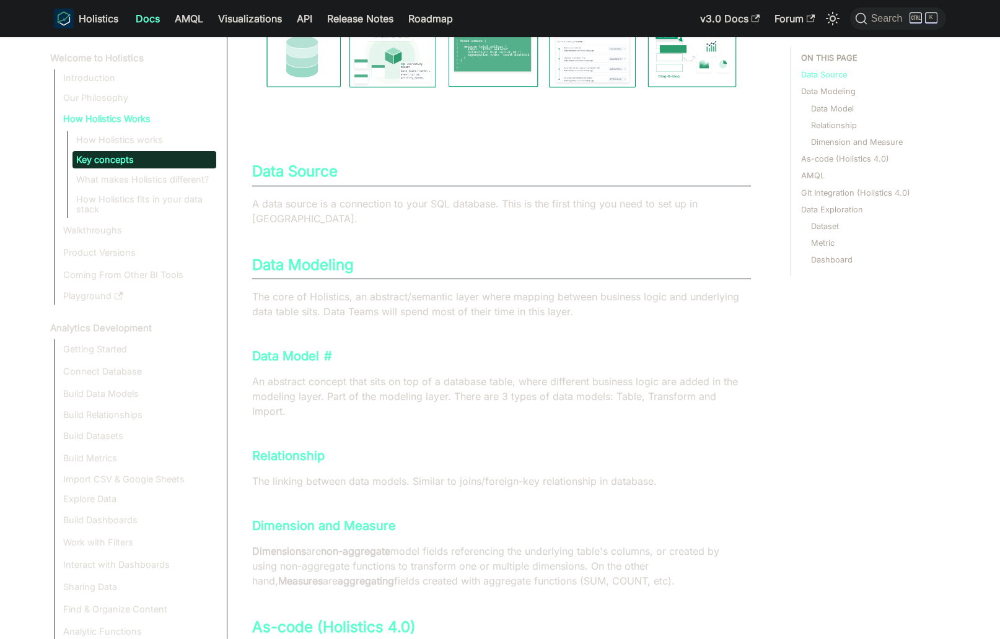
scroll to position [282, 0]
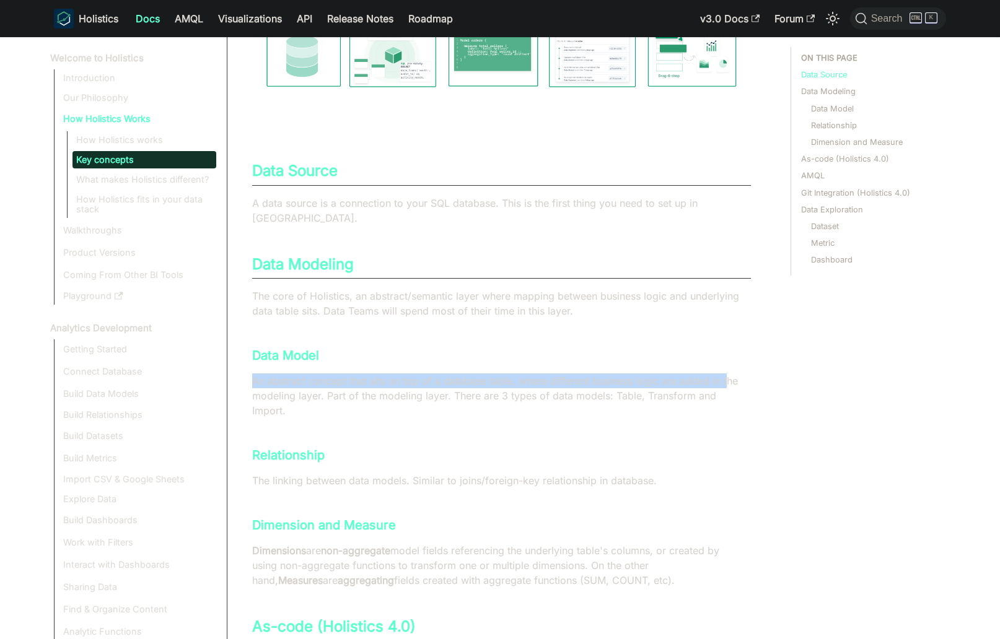
drag, startPoint x: 265, startPoint y: 362, endPoint x: 781, endPoint y: 368, distance: 516.1
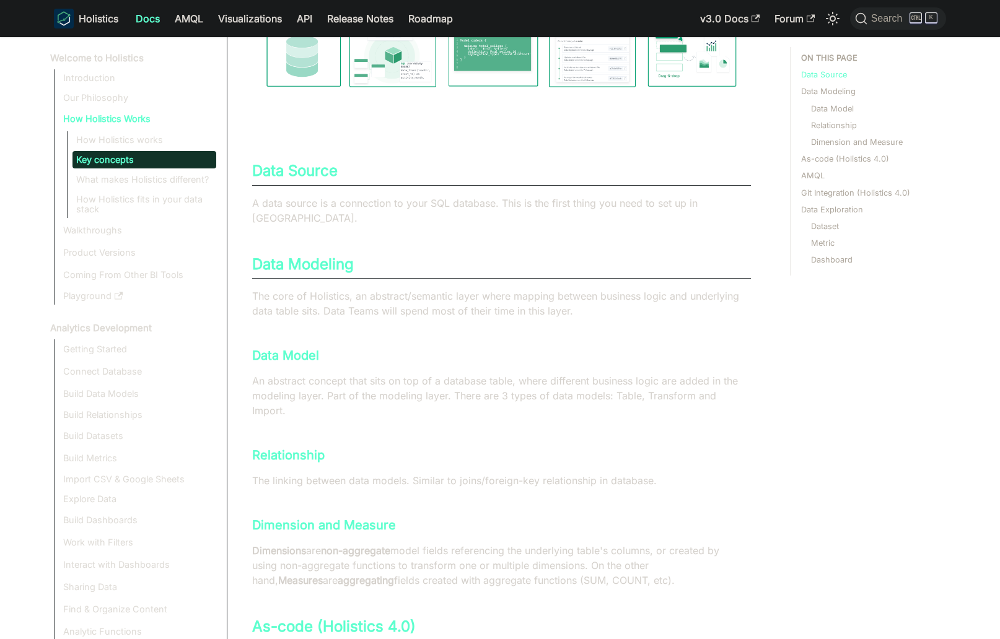
click at [576, 387] on p "An abstract concept that sits on top of a database table, where different busin…" at bounding box center [501, 396] width 499 height 45
drag, startPoint x: 659, startPoint y: 369, endPoint x: 630, endPoint y: 372, distance: 28.7
click at [717, 374] on p "An abstract concept that sits on top of a database table, where different busin…" at bounding box center [501, 396] width 499 height 45
drag, startPoint x: 326, startPoint y: 376, endPoint x: 300, endPoint y: 376, distance: 25.4
click at [300, 376] on p "An abstract concept that sits on top of a database table, where different busin…" at bounding box center [501, 396] width 499 height 45
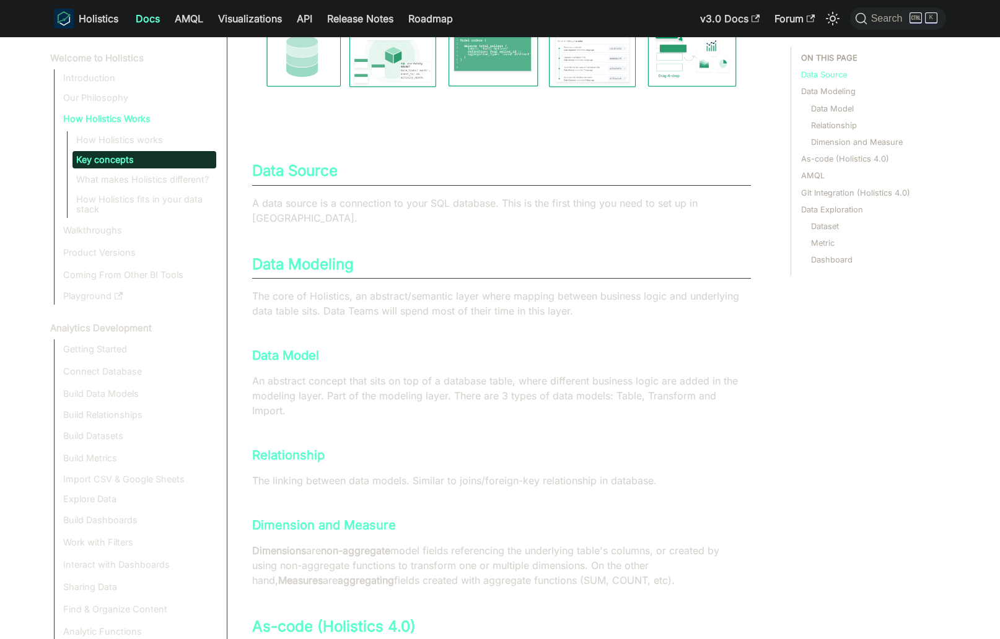
drag, startPoint x: 529, startPoint y: 379, endPoint x: 353, endPoint y: 380, distance: 175.9
click at [527, 379] on p "An abstract concept that sits on top of a database table, where different busin…" at bounding box center [501, 396] width 499 height 45
drag, startPoint x: 688, startPoint y: 371, endPoint x: 757, endPoint y: 372, distance: 68.8
click at [736, 374] on p "An abstract concept that sits on top of a database table, where different busin…" at bounding box center [501, 396] width 499 height 45
click at [601, 380] on p "An abstract concept that sits on top of a database table, where different busin…" at bounding box center [501, 396] width 499 height 45
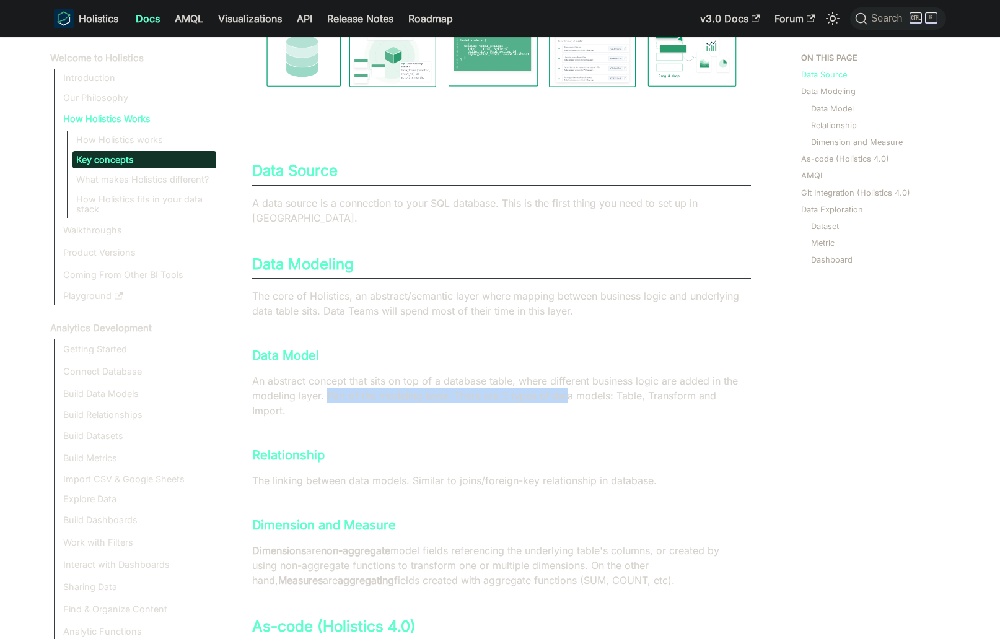
drag, startPoint x: 567, startPoint y: 381, endPoint x: 435, endPoint y: 377, distance: 132.6
click at [330, 376] on p "An abstract concept that sits on top of a database table, where different busin…" at bounding box center [501, 396] width 499 height 45
click at [701, 378] on p "An abstract concept that sits on top of a database table, where different busin…" at bounding box center [501, 396] width 499 height 45
drag, startPoint x: 730, startPoint y: 380, endPoint x: 357, endPoint y: 374, distance: 372.4
click at [377, 374] on p "An abstract concept that sits on top of a database table, where different busin…" at bounding box center [501, 396] width 499 height 45
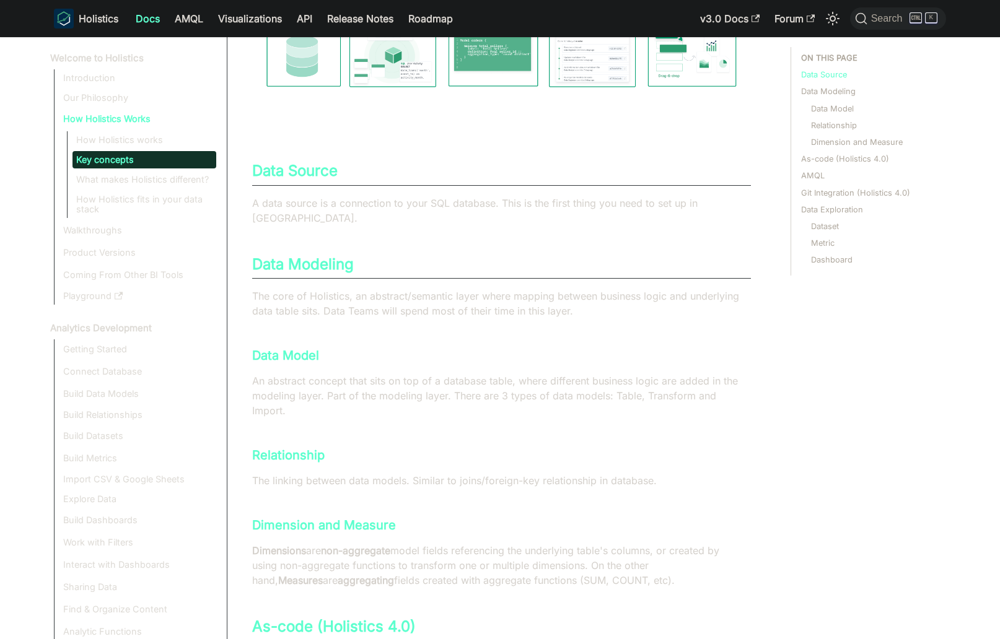
click at [348, 375] on p "An abstract concept that sits on top of a database table, where different busin…" at bounding box center [501, 396] width 499 height 45
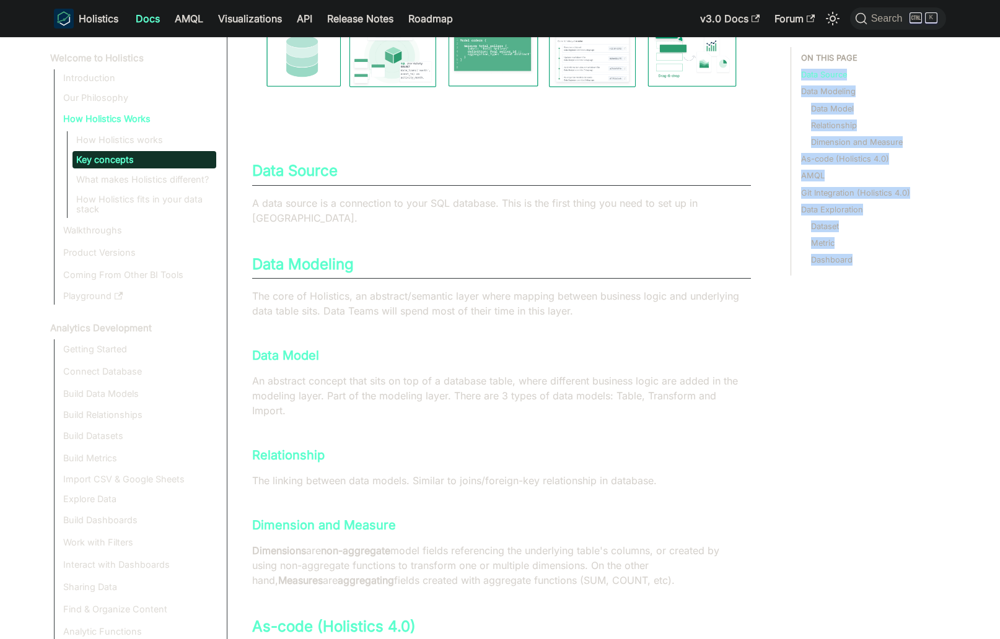
drag, startPoint x: 372, startPoint y: 380, endPoint x: 781, endPoint y: 379, distance: 409.5
click at [749, 388] on p "An abstract concept that sits on top of a database table, where different busin…" at bounding box center [501, 396] width 499 height 45
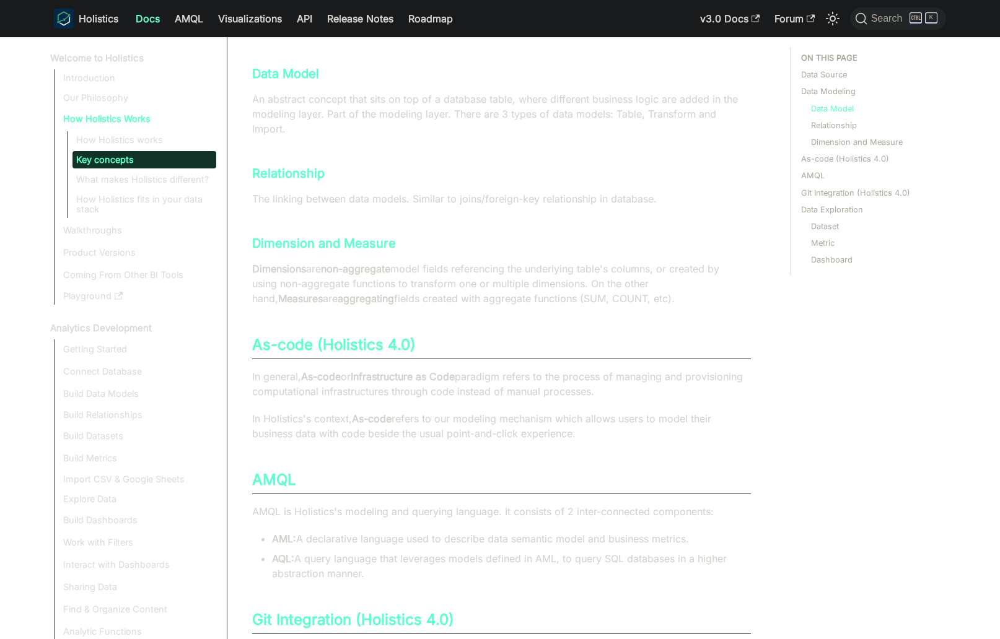
scroll to position [565, 0]
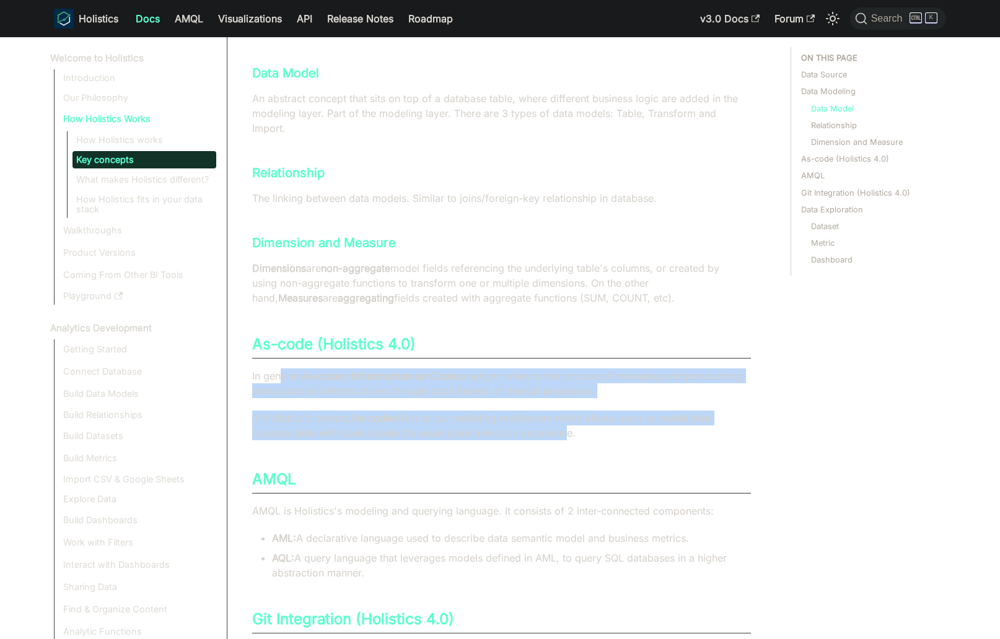
drag, startPoint x: 368, startPoint y: 369, endPoint x: 623, endPoint y: 400, distance: 257.1
click at [576, 405] on div "Key concepts This page defines frequently used terms and concepts in Holistics.…" at bounding box center [501, 348] width 499 height 1681
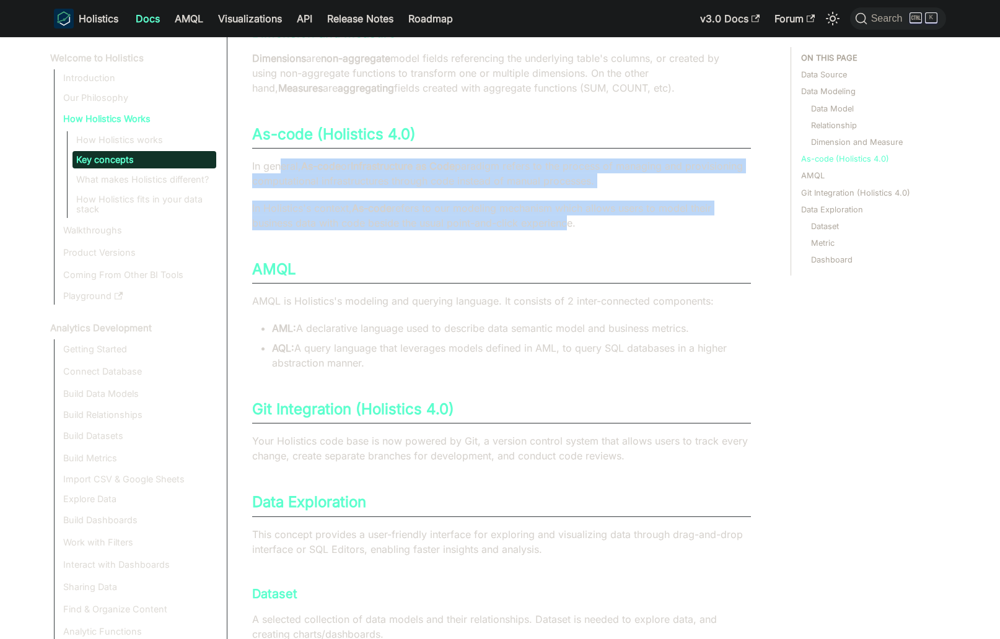
scroll to position [777, 0]
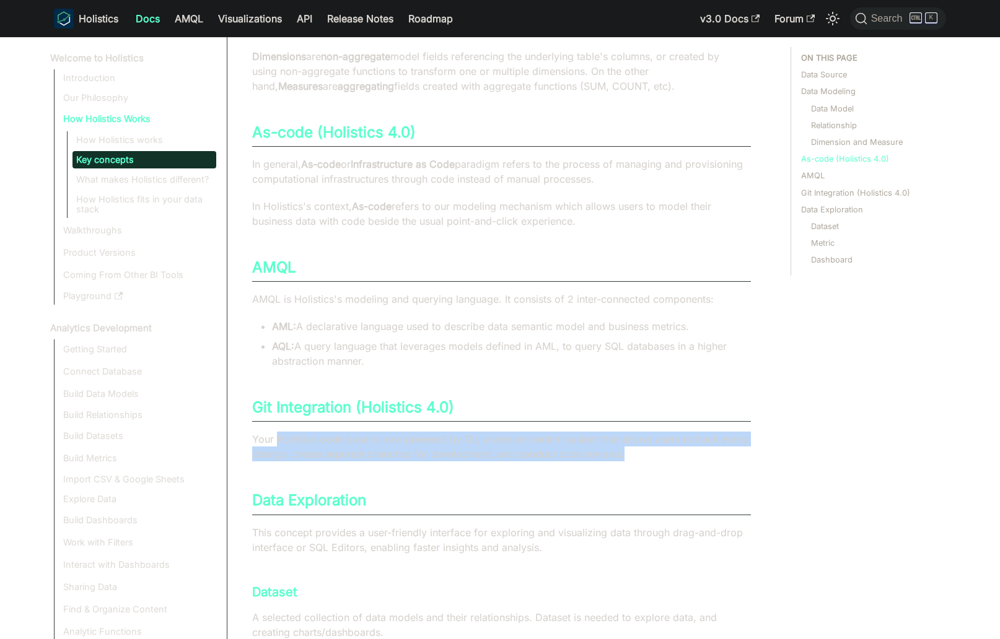
drag, startPoint x: 292, startPoint y: 406, endPoint x: 761, endPoint y: 431, distance: 469.0
click at [715, 432] on p "Your Holistics code base is now powered by Git, a version control system that a…" at bounding box center [501, 447] width 499 height 30
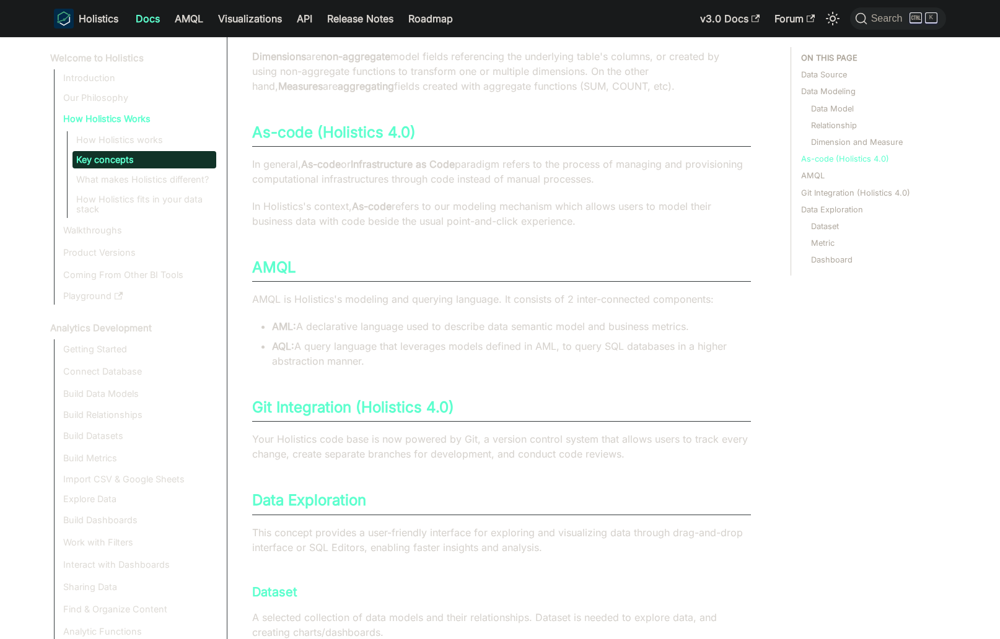
click at [773, 430] on div "Welcome to Holistics How Holistics Works Key concepts On this page Key concepts…" at bounding box center [501, 179] width 548 height 1818
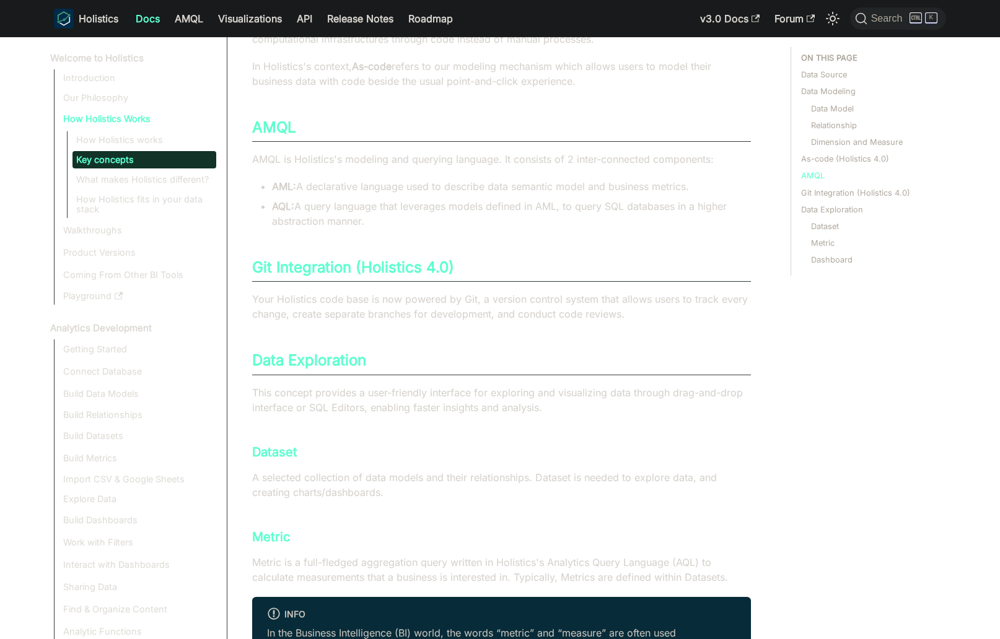
scroll to position [918, 0]
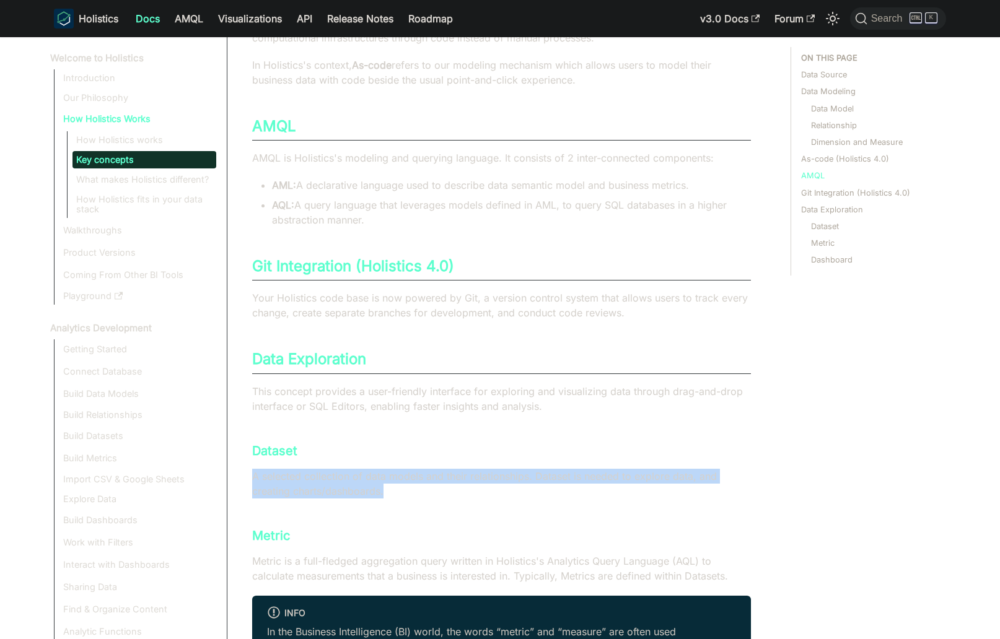
drag, startPoint x: 426, startPoint y: 447, endPoint x: 437, endPoint y: 477, distance: 32.0
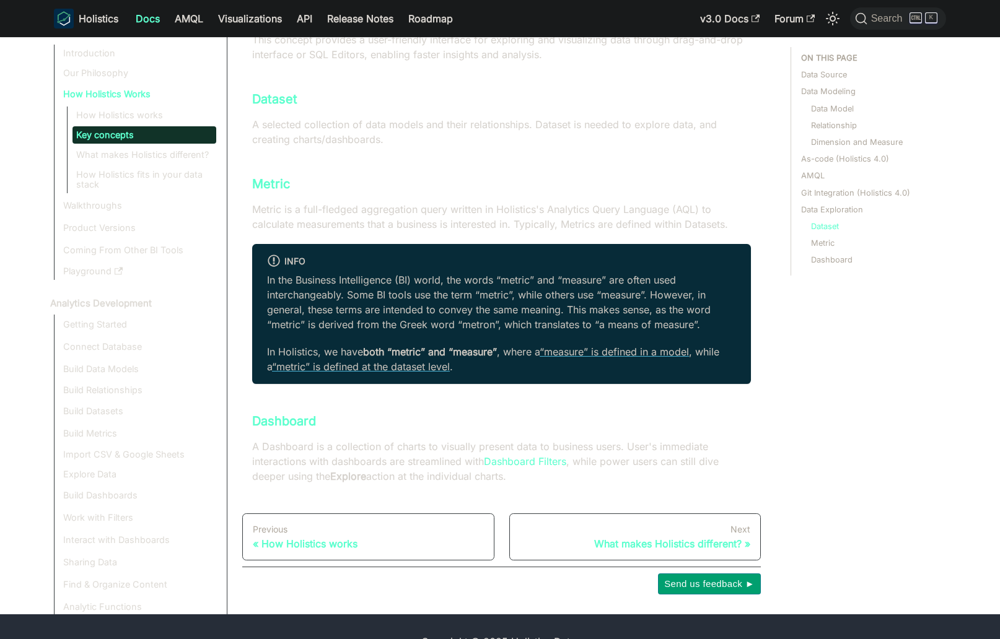
scroll to position [1271, 0]
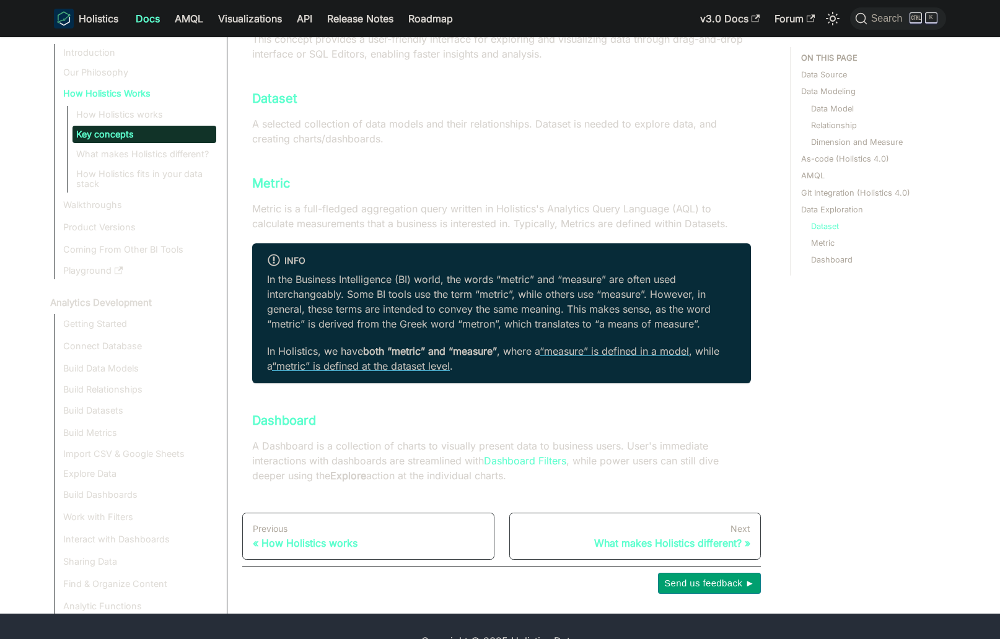
drag, startPoint x: 423, startPoint y: 424, endPoint x: 471, endPoint y: 468, distance: 65.8
click at [582, 454] on p "A Dashboard is a collection of charts to visually present data to business user…" at bounding box center [501, 461] width 499 height 45
click at [629, 537] on div "What makes Holistics different?" at bounding box center [635, 543] width 231 height 12
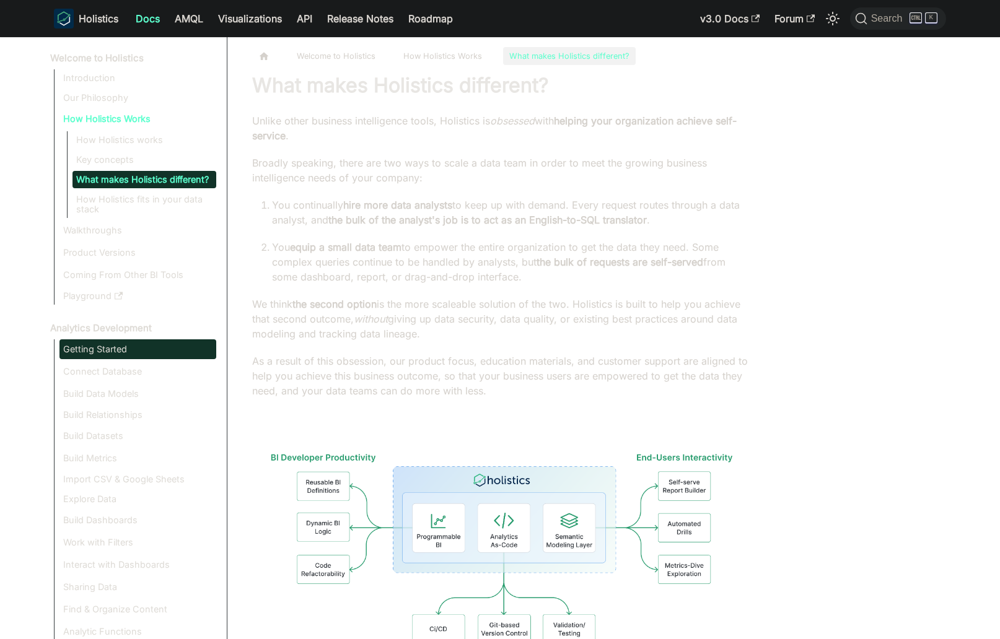
click at [184, 352] on link "Getting Started" at bounding box center [137, 349] width 157 height 20
click at [191, 375] on link "Data Modeling Layer" at bounding box center [144, 370] width 144 height 17
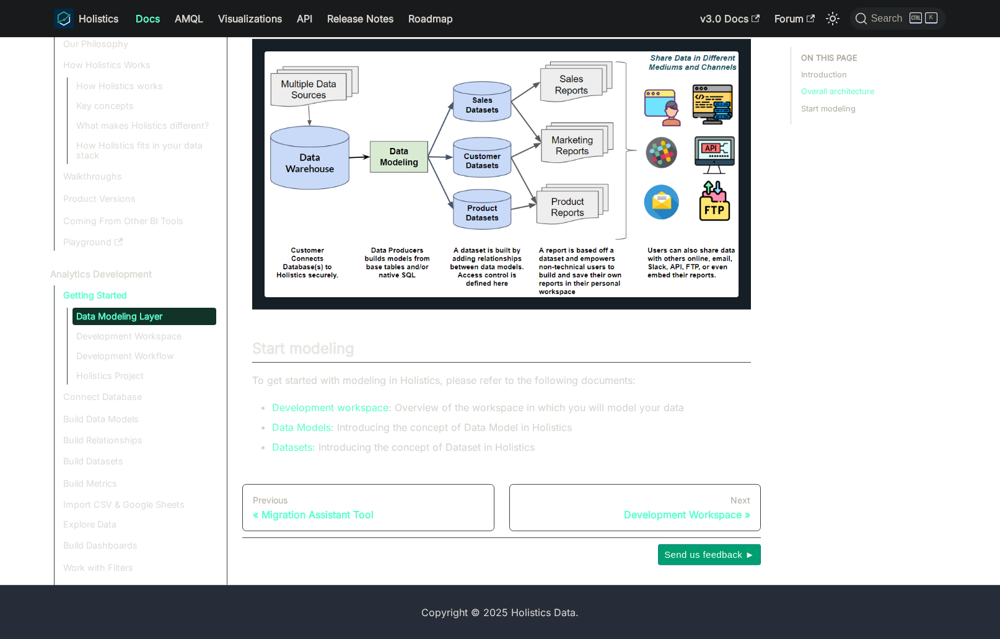
scroll to position [631, 0]
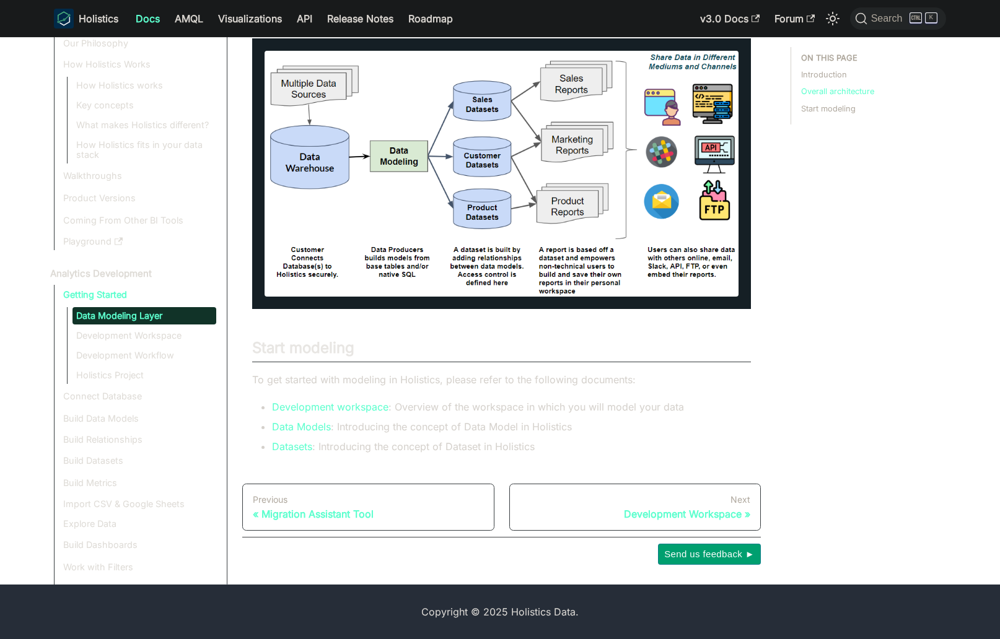
drag, startPoint x: 108, startPoint y: 346, endPoint x: 453, endPoint y: 333, distance: 344.7
click at [116, 344] on ul "Data Modeling Layer Development Workspace Development Workflow Holistics Project" at bounding box center [141, 345] width 149 height 77
click at [138, 334] on link "Development Workspace" at bounding box center [144, 335] width 144 height 17
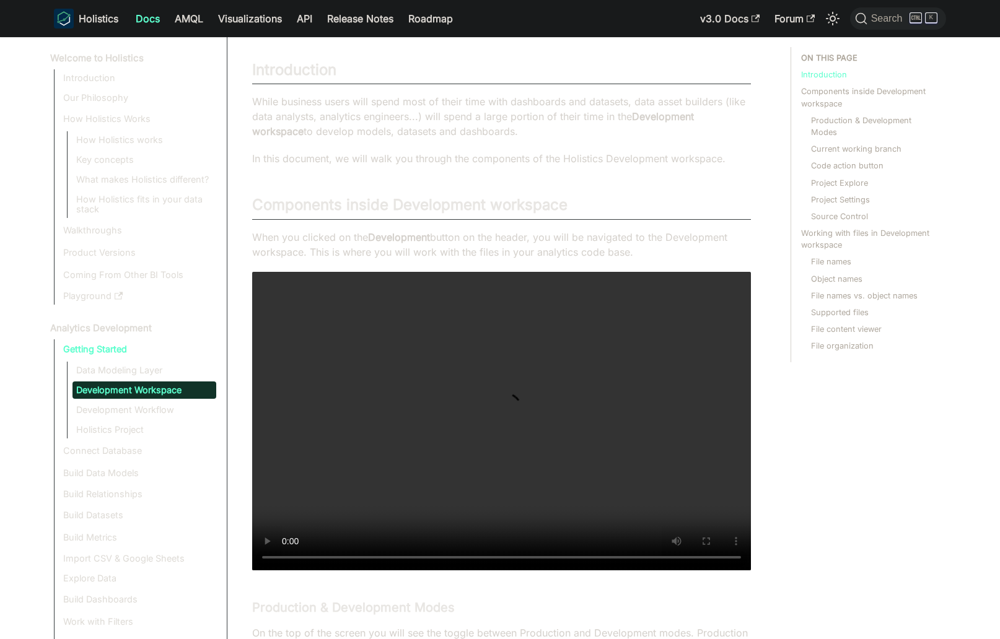
scroll to position [71, 0]
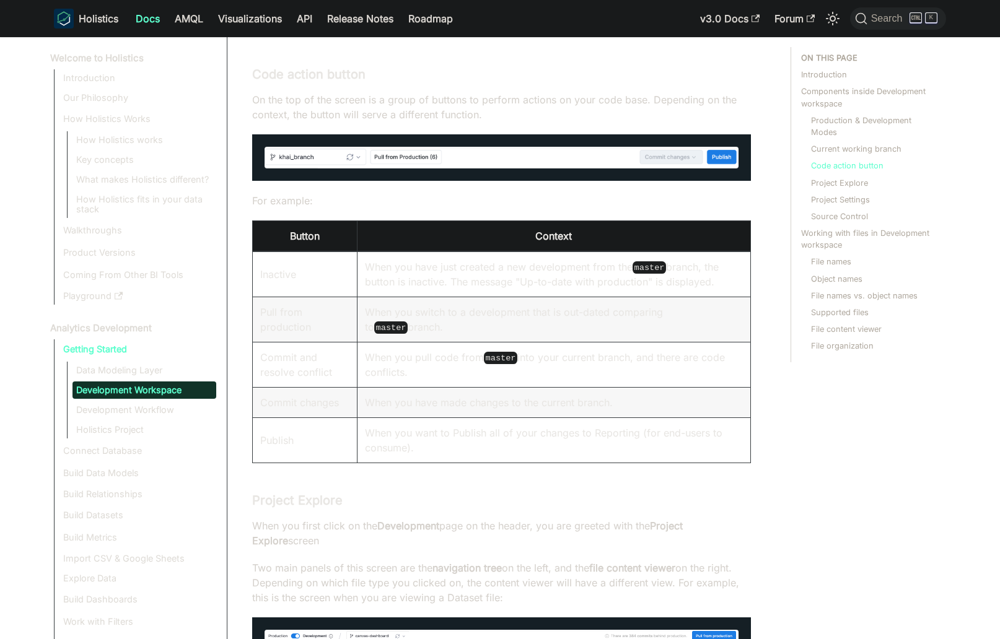
drag, startPoint x: 382, startPoint y: 291, endPoint x: 553, endPoint y: 459, distance: 240.5
click at [553, 460] on tbody "Inactive When you have just created a new development from the master branch, t…" at bounding box center [502, 358] width 498 height 212
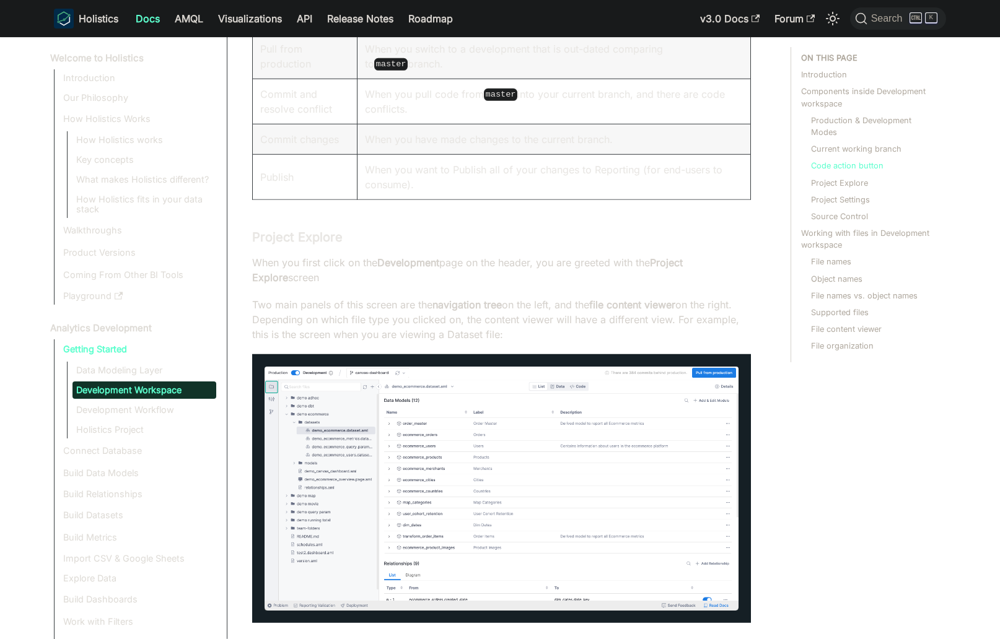
click at [604, 409] on img at bounding box center [502, 489] width 474 height 244
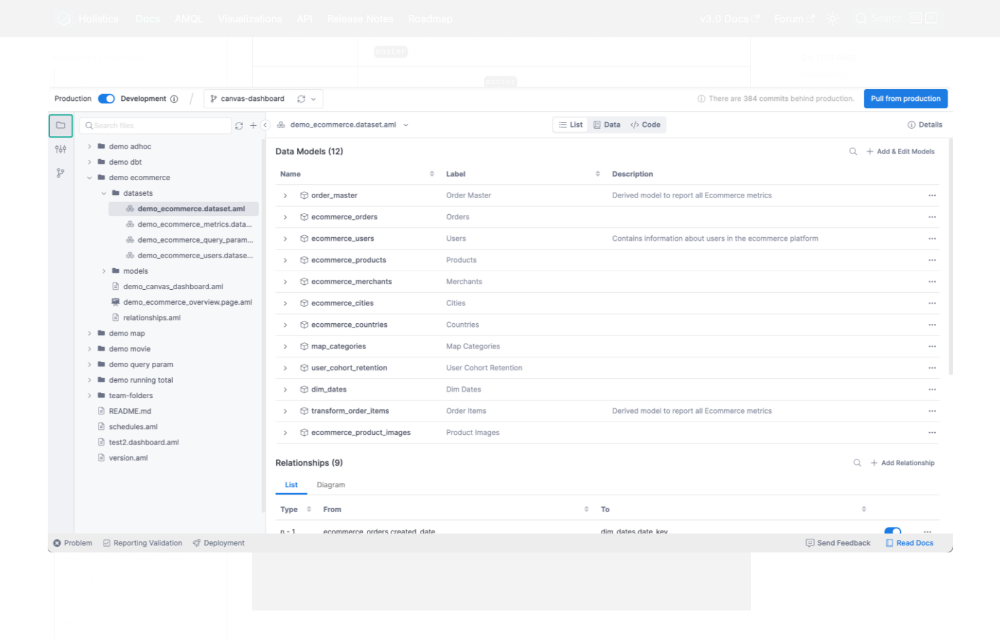
click at [618, 593] on div at bounding box center [500, 319] width 1000 height 639
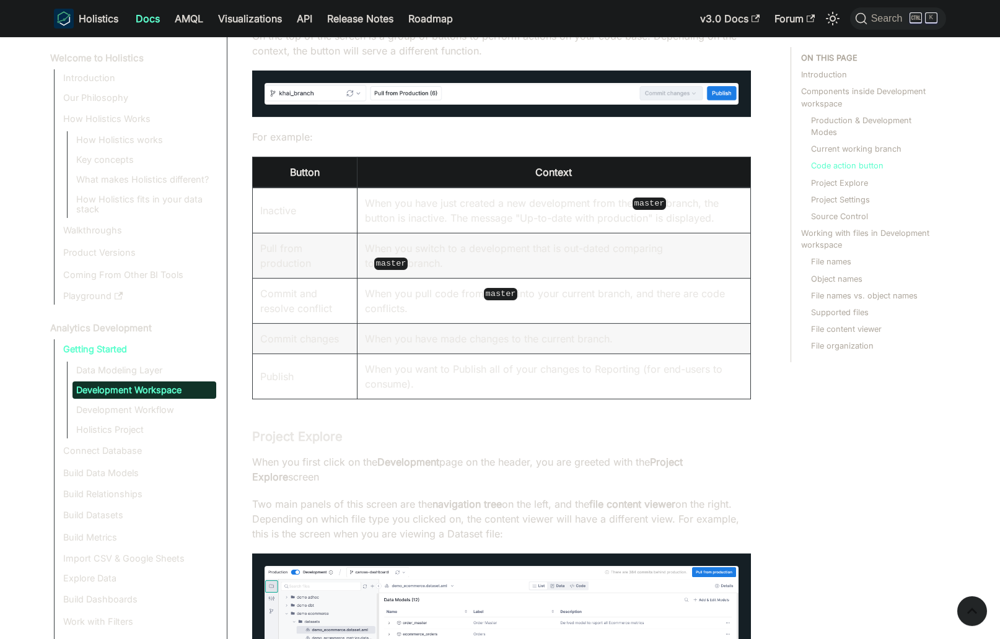
scroll to position [1547, 0]
click at [304, 21] on link "API" at bounding box center [304, 19] width 30 height 20
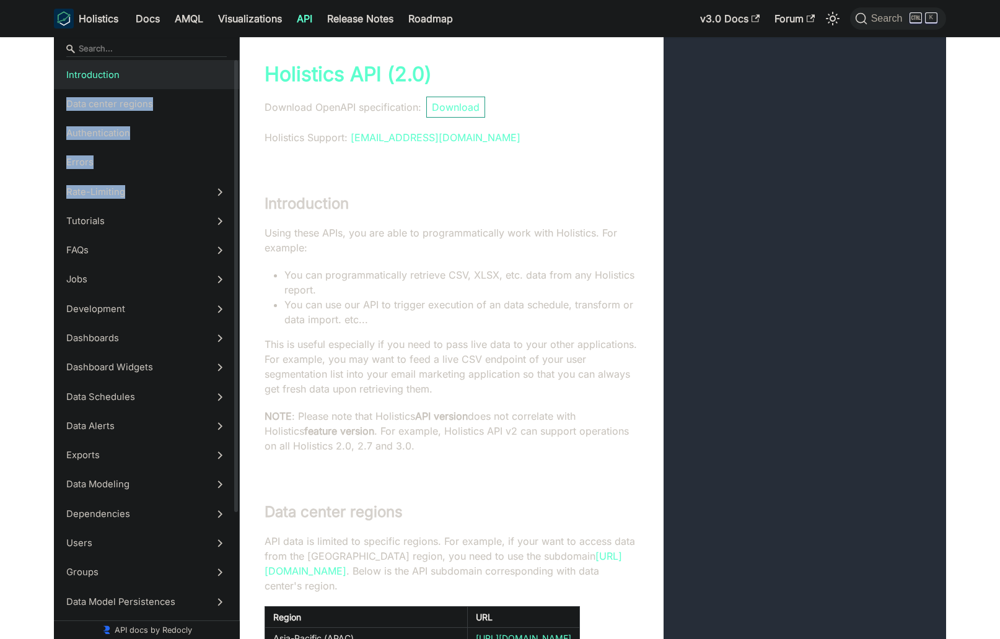
drag, startPoint x: 428, startPoint y: 71, endPoint x: 172, endPoint y: 85, distance: 256.2
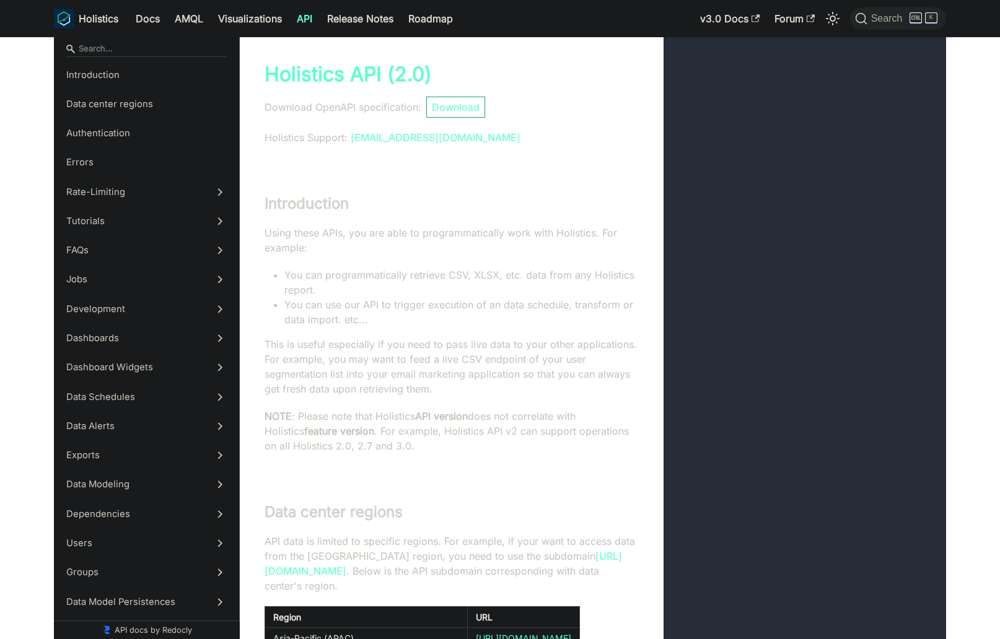
click at [607, 178] on div "Introduction Using these APIs, you are able to programmatically work with Holis…" at bounding box center [593, 324] width 706 height 309
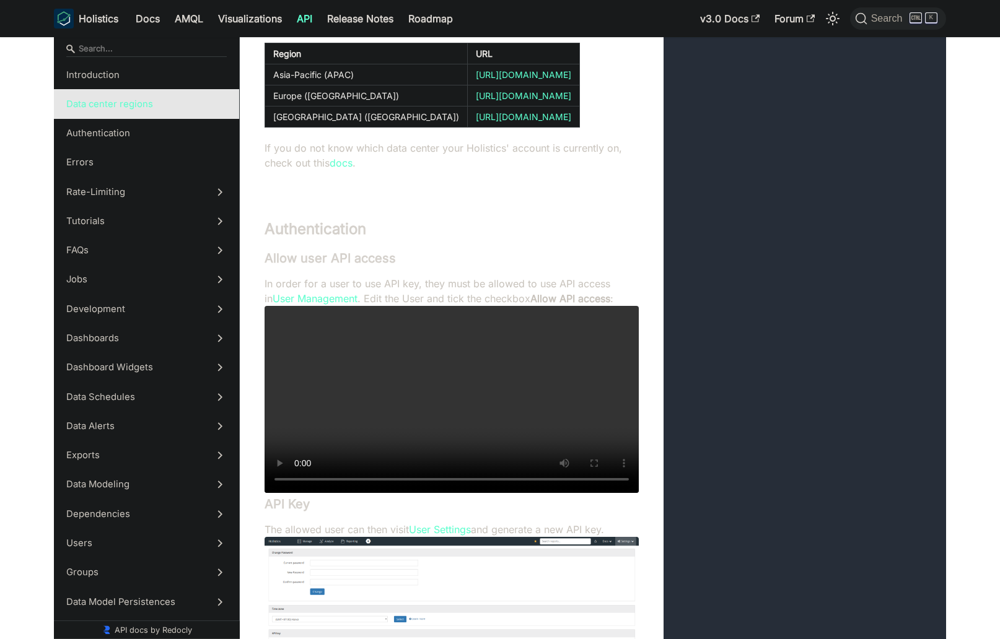
scroll to position [565, 0]
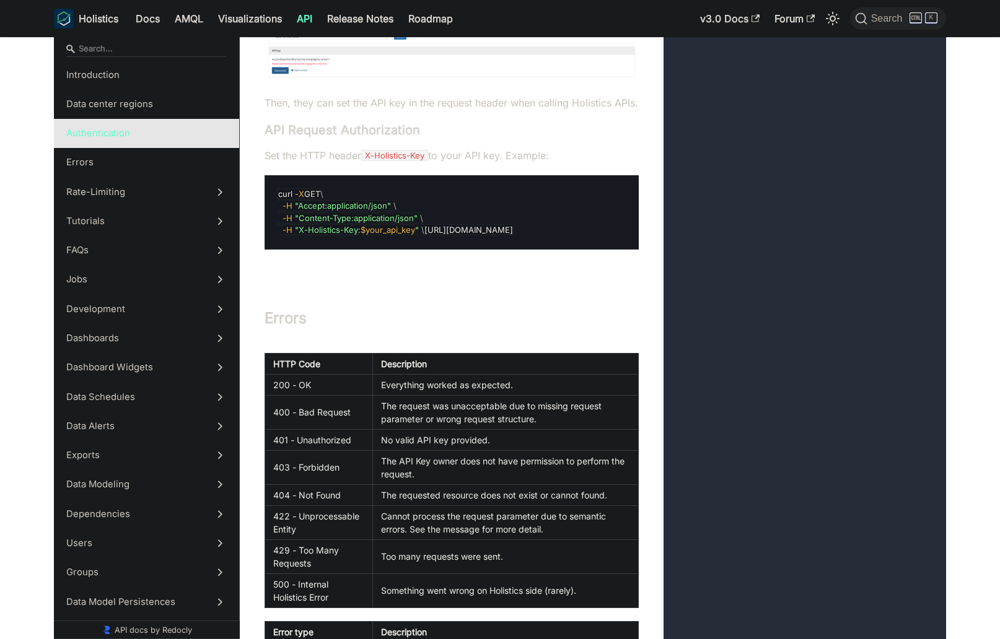
scroll to position [1130, 0]
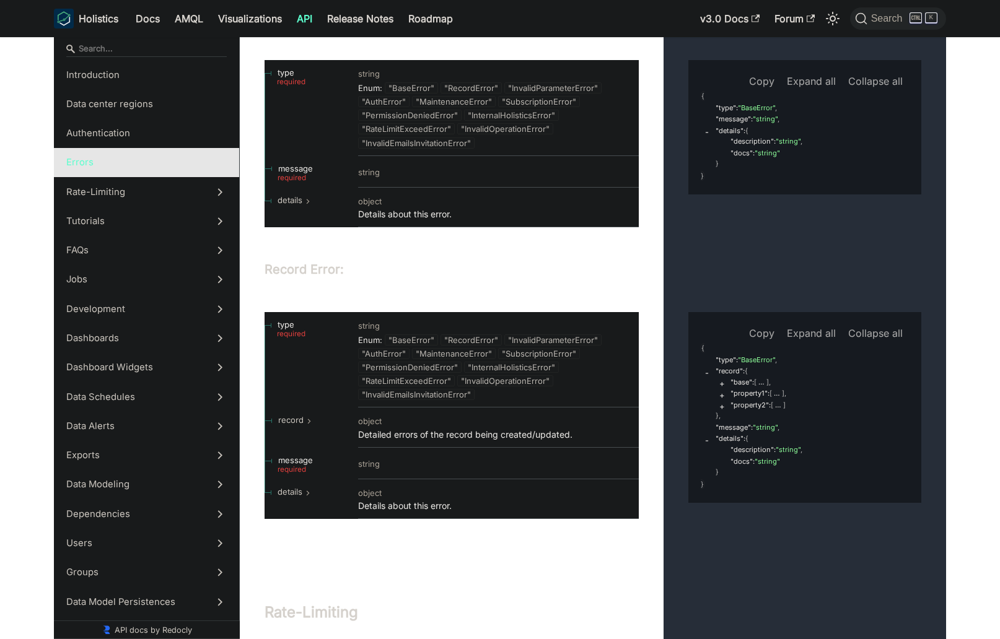
scroll to position [2048, 0]
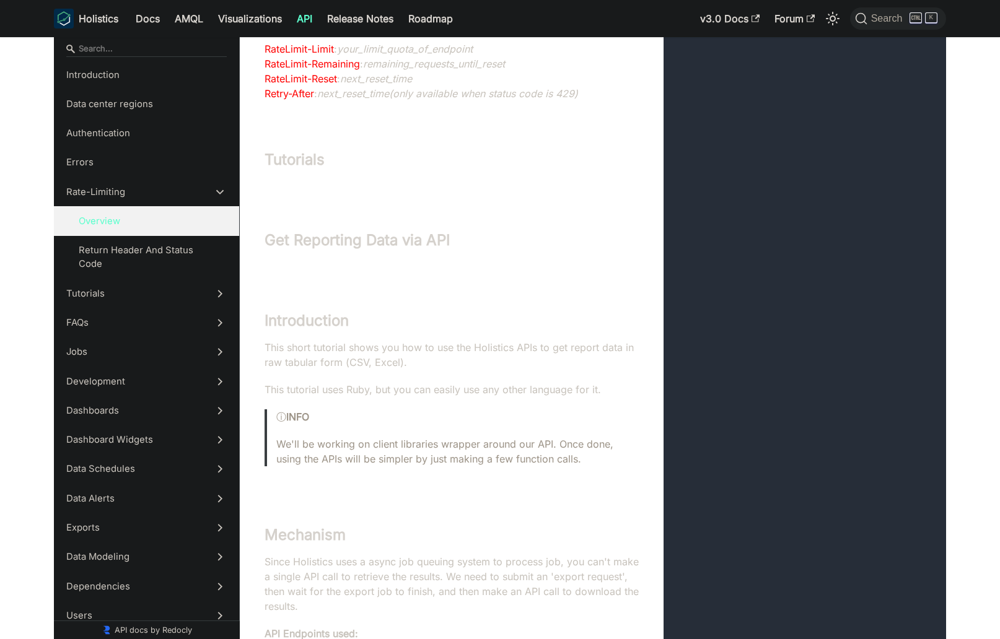
scroll to position [3037, 0]
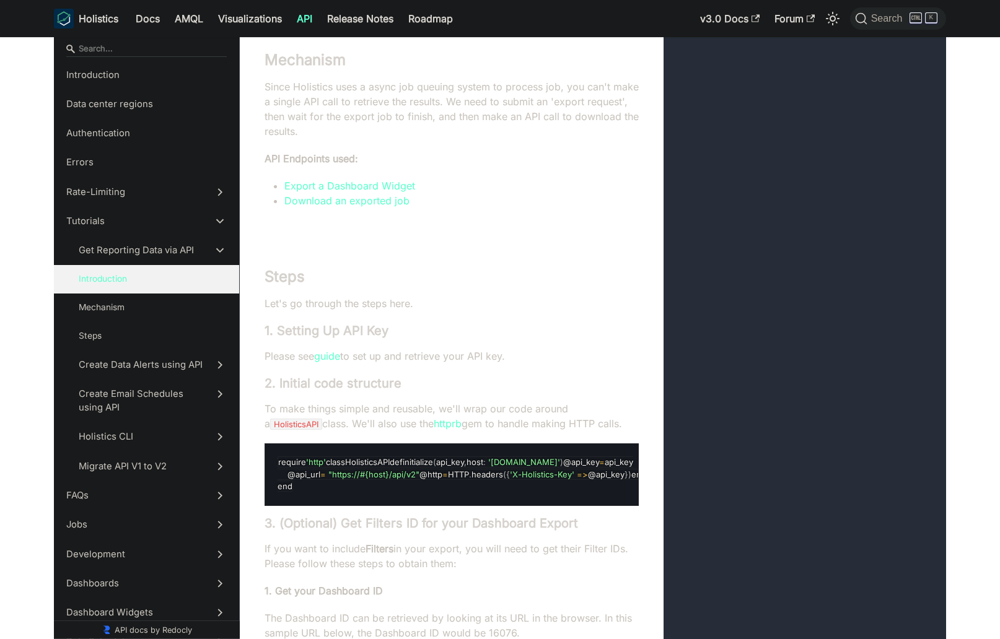
scroll to position [3531, 0]
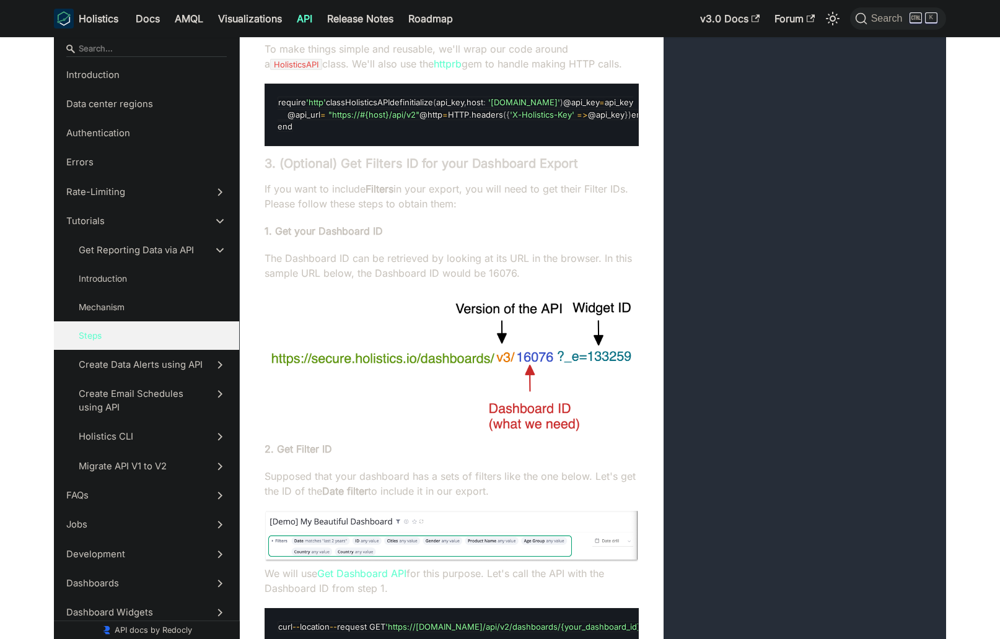
scroll to position [3884, 0]
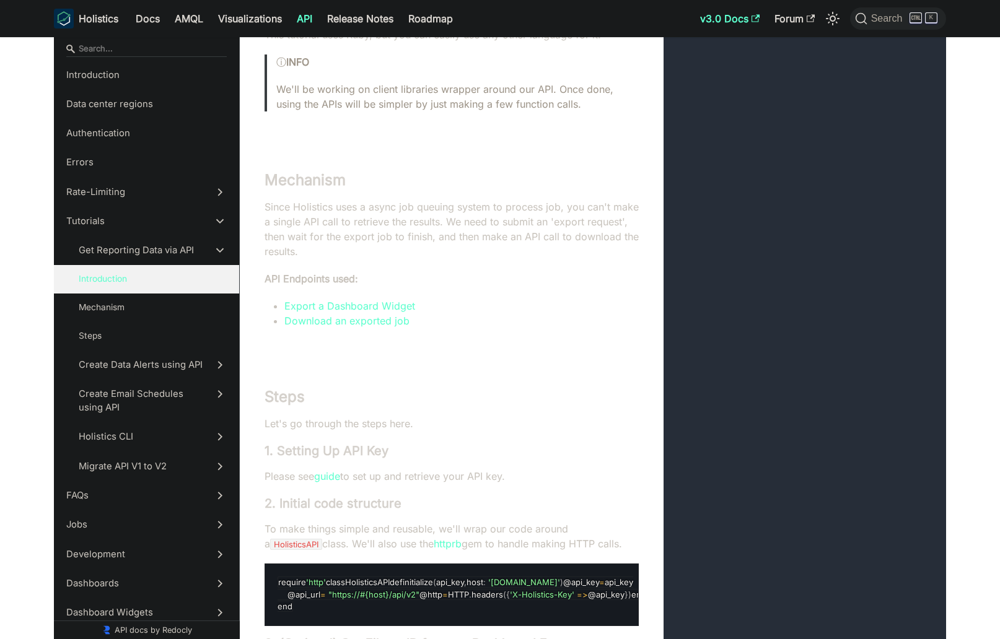
scroll to position [3390, 0]
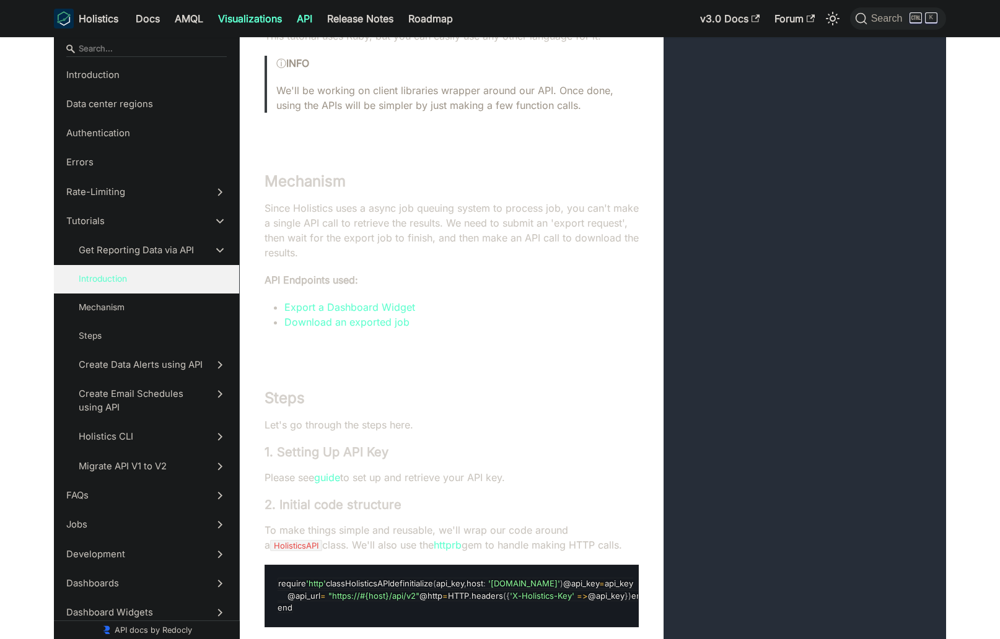
click at [262, 22] on link "Visualizations" at bounding box center [250, 19] width 79 height 20
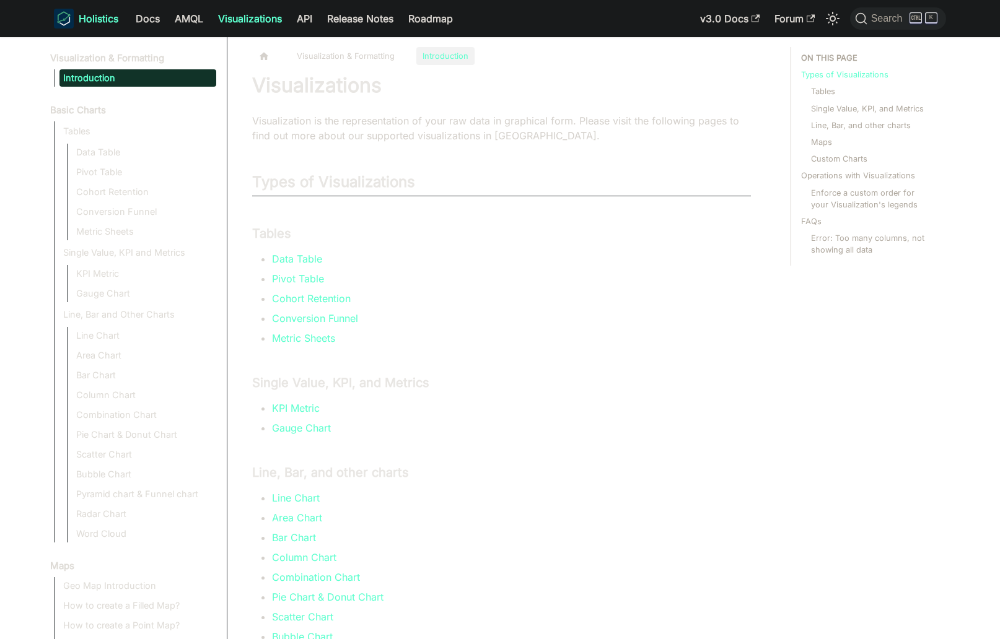
click at [105, 25] on b "Holistics" at bounding box center [99, 18] width 40 height 15
